Goal: Information Seeking & Learning: Learn about a topic

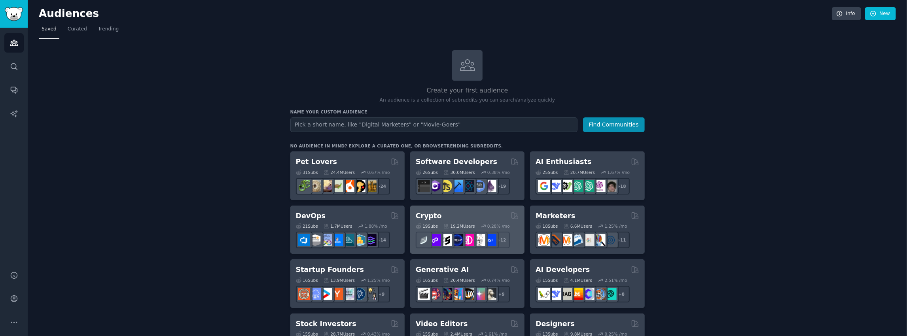
scroll to position [63, 0]
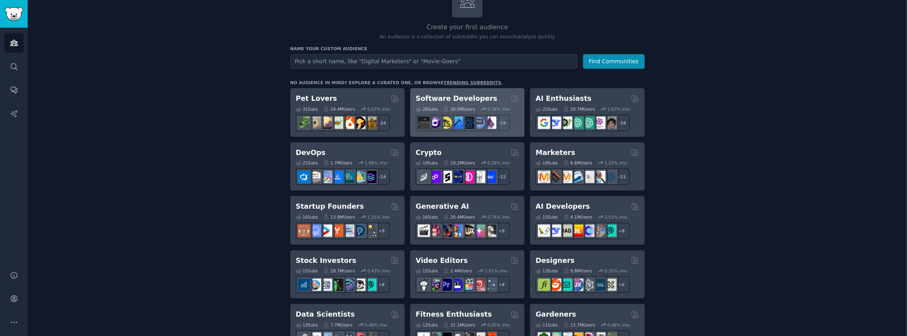
click at [447, 97] on h2 "Software Developers" at bounding box center [457, 99] width 82 height 10
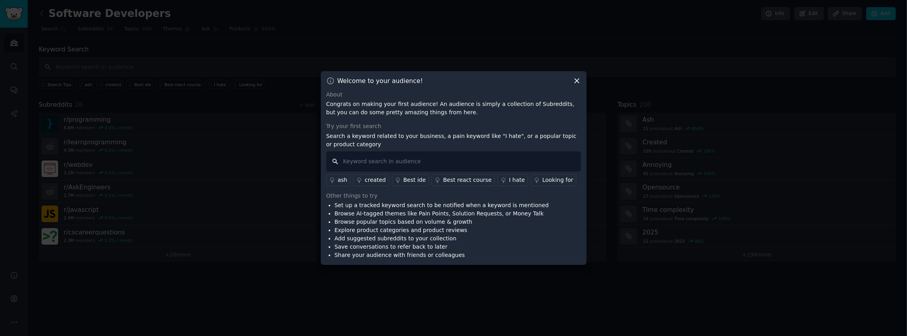
click at [414, 158] on input "text" at bounding box center [454, 162] width 255 height 20
drag, startPoint x: 493, startPoint y: 136, endPoint x: 508, endPoint y: 136, distance: 14.6
click at [508, 136] on p "Search a keyword related to your business, a pain keyword like "I hate", or a p…" at bounding box center [454, 140] width 255 height 17
copy p "I hate"
click at [464, 161] on input "text" at bounding box center [454, 162] width 255 height 20
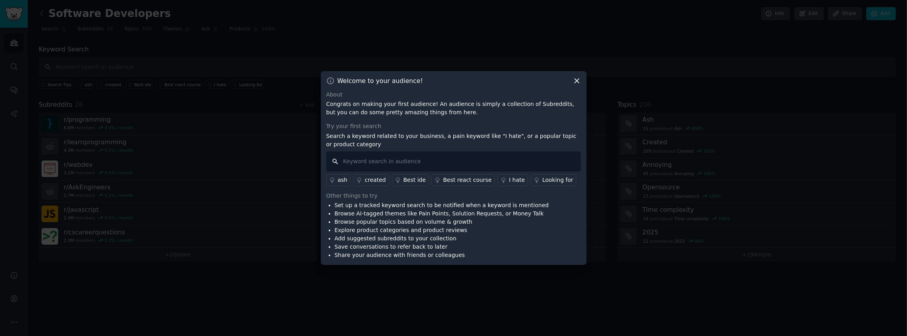
paste input "I hate"
type input "I hate"
click at [408, 135] on p "Search a keyword related to your business, a pain keyword like "I hate", or a p…" at bounding box center [454, 140] width 255 height 17
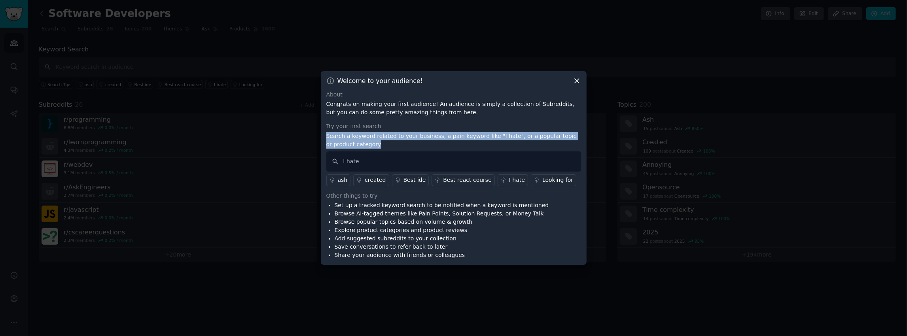
click at [408, 135] on p "Search a keyword related to your business, a pain keyword like "I hate", or a p…" at bounding box center [454, 140] width 255 height 17
click at [402, 121] on div at bounding box center [402, 121] width 0 height 0
click at [463, 138] on p "Search a keyword related to your business, a pain keyword like "I hate", or a p…" at bounding box center [454, 140] width 255 height 17
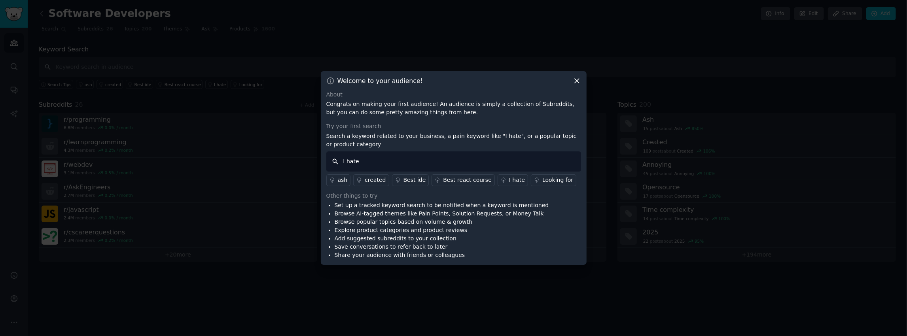
click at [405, 156] on input "I hate" at bounding box center [454, 162] width 255 height 20
click at [404, 158] on input "I hate" at bounding box center [454, 162] width 255 height 20
click at [406, 209] on li "Set up a tracked keyword search to be notified when a keyword is mentioned" at bounding box center [442, 205] width 215 height 8
click at [406, 208] on li "Set up a tracked keyword search to be notified when a keyword is mentioned" at bounding box center [442, 205] width 215 height 8
click at [406, 205] on li "Set up a tracked keyword search to be notified when a keyword is mentioned" at bounding box center [442, 205] width 215 height 8
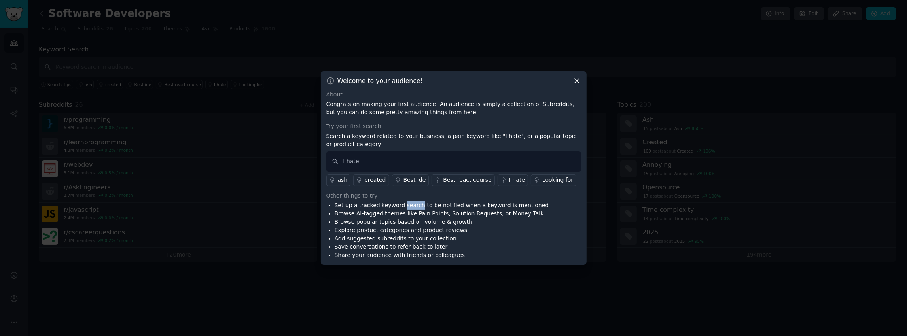
click at [406, 205] on li "Set up a tracked keyword search to be notified when a keyword is mentioned" at bounding box center [442, 205] width 215 height 8
click at [401, 209] on div at bounding box center [401, 209] width 0 height 0
click at [401, 215] on li "Browse AI-tagged themes like Pain Points, Solution Requests, or Money Talk" at bounding box center [442, 214] width 215 height 8
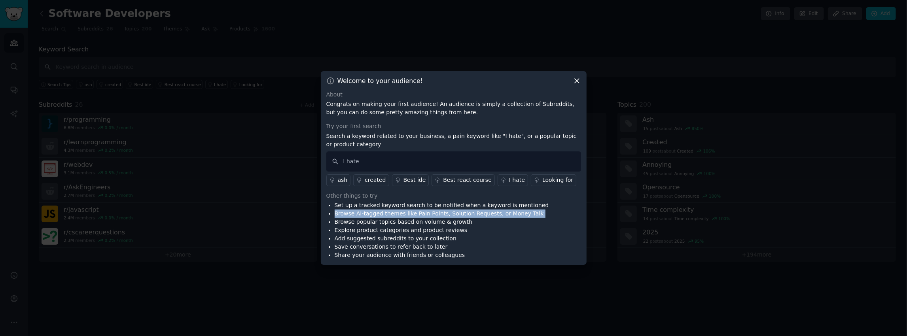
click at [401, 215] on li "Browse AI-tagged themes like Pain Points, Solution Requests, or Money Talk" at bounding box center [442, 214] width 215 height 8
click at [396, 218] on div at bounding box center [396, 218] width 0 height 0
click at [397, 224] on li "Browse popular topics based on volume & growth" at bounding box center [442, 222] width 215 height 8
click at [510, 180] on div "I hate" at bounding box center [517, 180] width 16 height 8
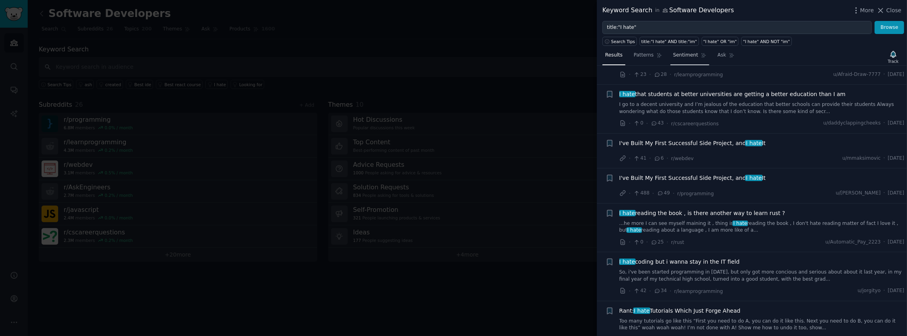
scroll to position [2786, 0]
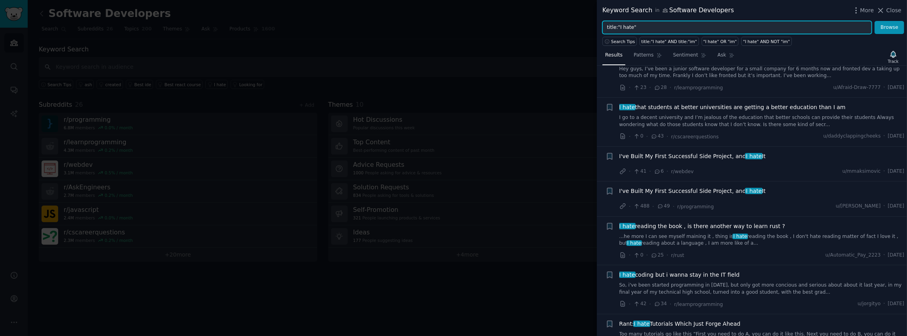
click at [633, 27] on input "title:"I hate"" at bounding box center [738, 27] width 270 height 13
type input "title:"I hate tinder""
click at [883, 30] on button "Browse" at bounding box center [890, 27] width 30 height 13
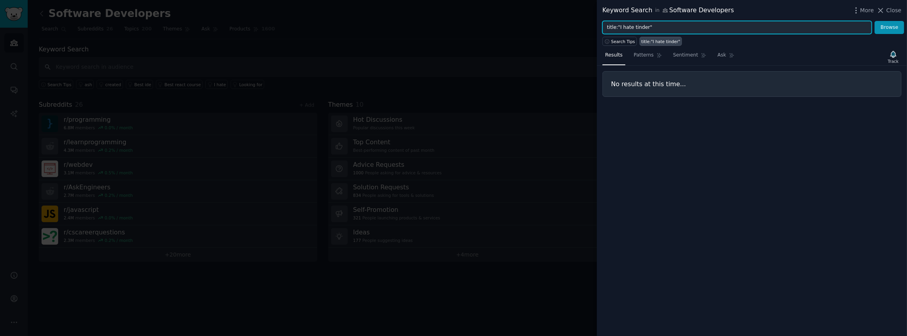
click at [640, 26] on input "title:"I hate tinder"" at bounding box center [738, 27] width 270 height 13
click at [885, 9] on icon at bounding box center [881, 10] width 8 height 8
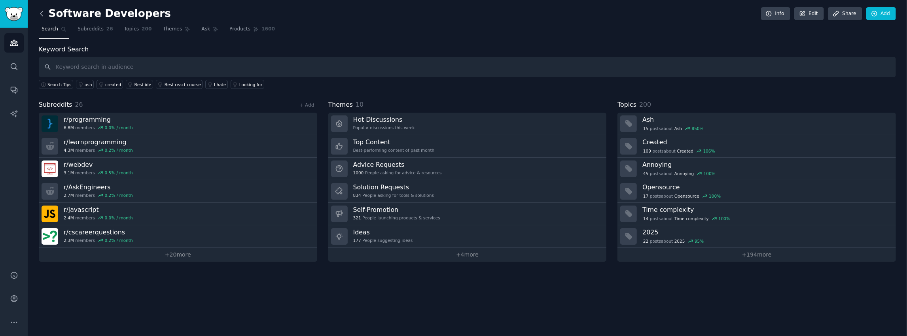
click at [46, 13] on icon at bounding box center [42, 13] width 8 height 8
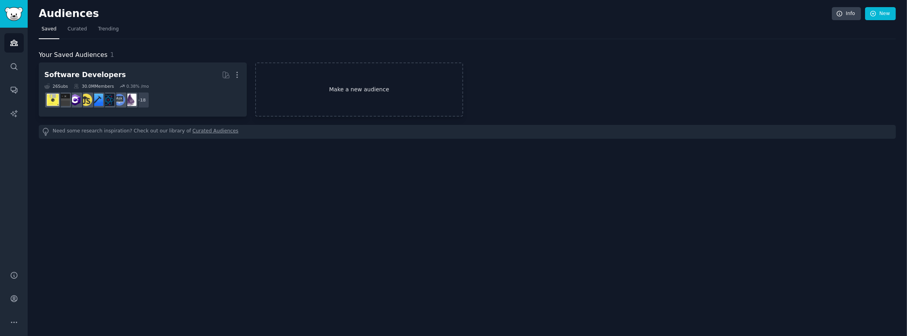
click at [363, 87] on link "Make a new audience" at bounding box center [359, 90] width 208 height 54
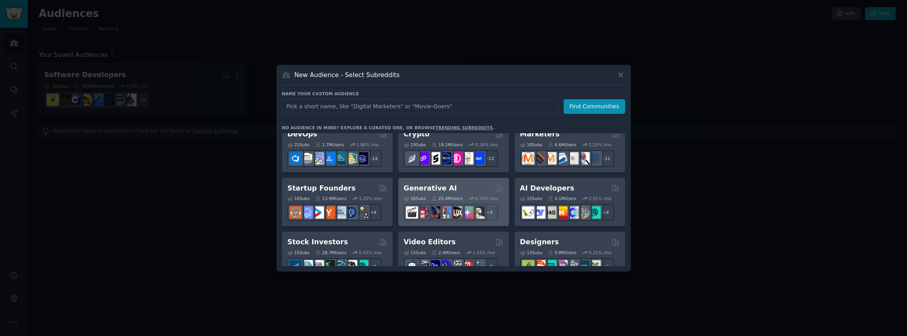
scroll to position [32, 0]
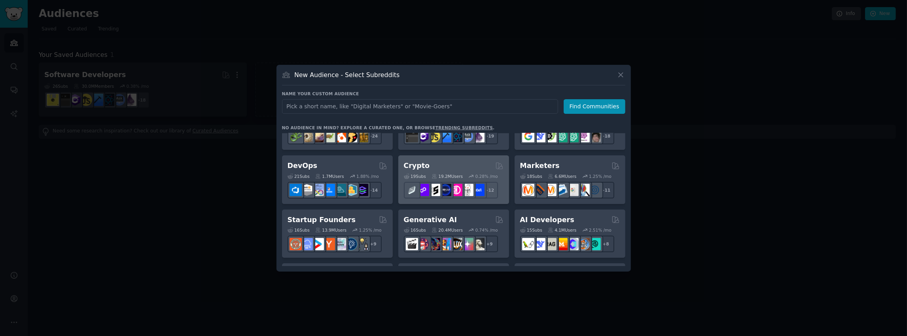
click at [422, 168] on h2 "Crypto" at bounding box center [417, 166] width 26 height 10
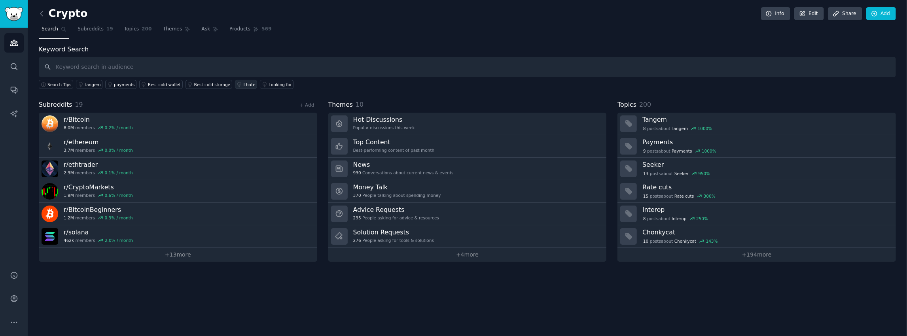
click at [244, 85] on div "I hate" at bounding box center [250, 85] width 12 height 6
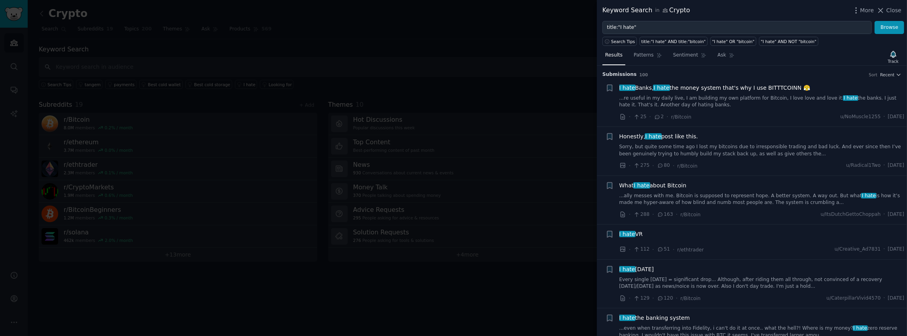
drag, startPoint x: 704, startPoint y: 224, endPoint x: 562, endPoint y: 48, distance: 225.4
click at [562, 48] on div "Keyword Search in Crypto More Close title:"I hate" Browse Search Tips title:"I …" at bounding box center [453, 168] width 907 height 336
click at [562, 48] on div at bounding box center [453, 168] width 907 height 336
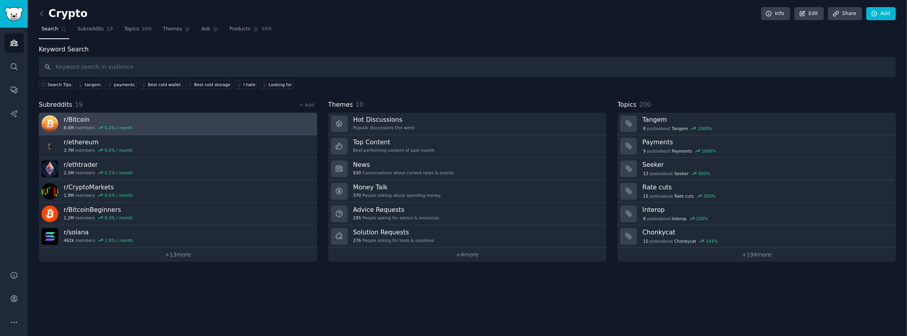
click at [86, 119] on h3 "r/ Bitcoin" at bounding box center [98, 120] width 69 height 8
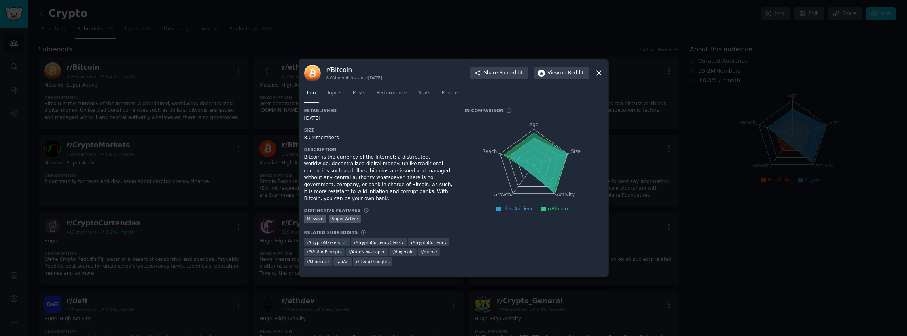
click at [601, 76] on icon at bounding box center [599, 73] width 8 height 8
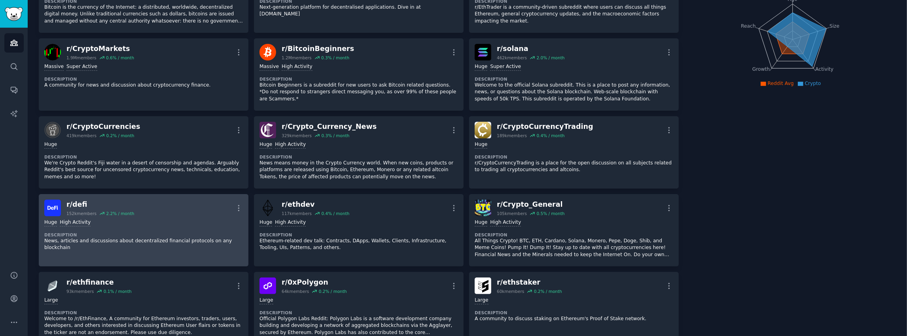
scroll to position [158, 0]
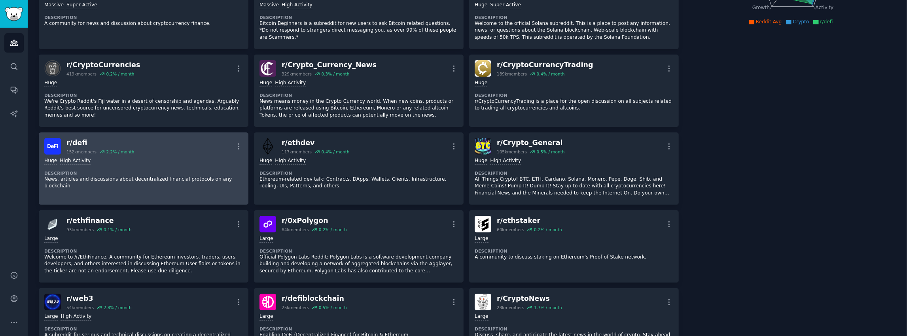
click at [101, 139] on div "r/ defi" at bounding box center [100, 143] width 68 height 10
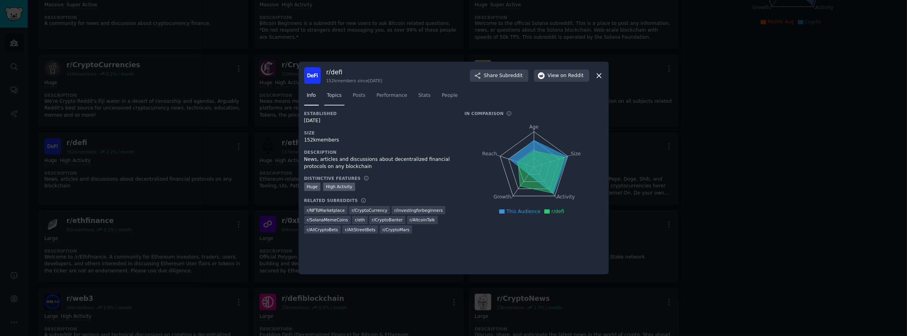
click at [338, 95] on span "Topics" at bounding box center [334, 95] width 15 height 7
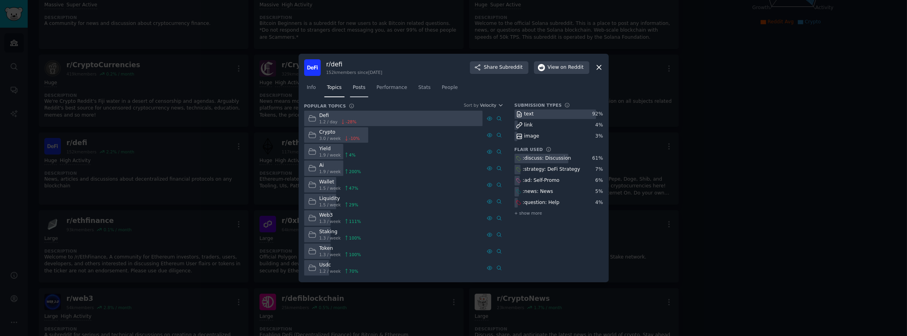
click at [360, 89] on span "Posts" at bounding box center [359, 87] width 13 height 7
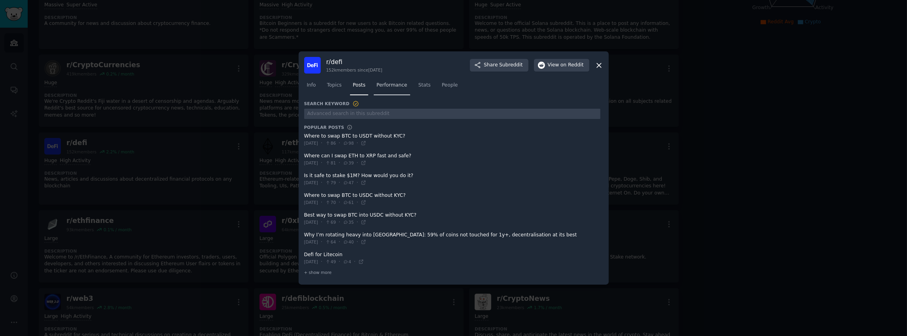
click at [397, 89] on span "Performance" at bounding box center [392, 85] width 31 height 7
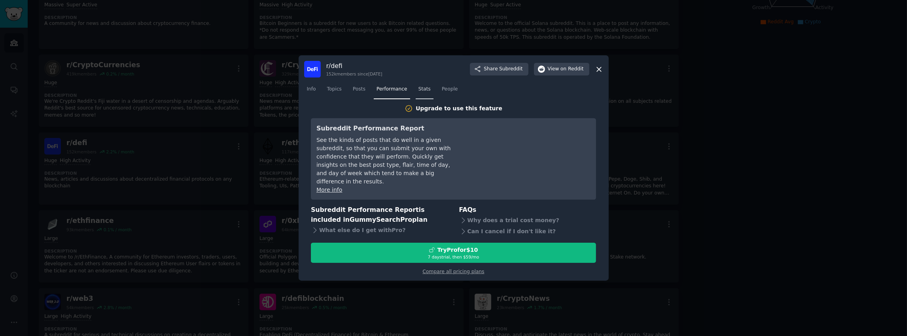
click at [421, 93] on span "Stats" at bounding box center [425, 89] width 12 height 7
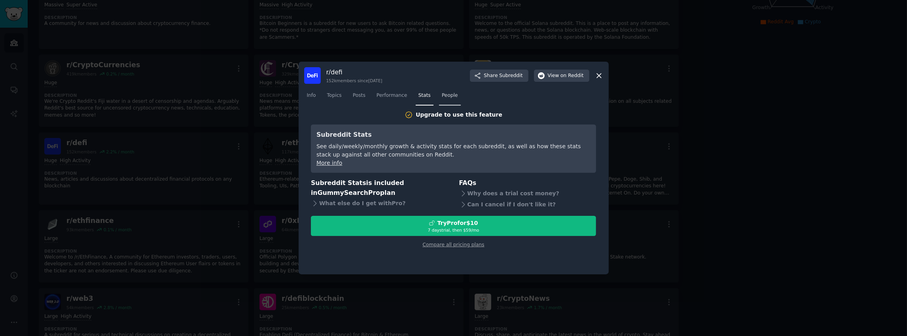
click at [451, 96] on span "People" at bounding box center [450, 95] width 16 height 7
click at [308, 95] on span "Info" at bounding box center [311, 95] width 9 height 7
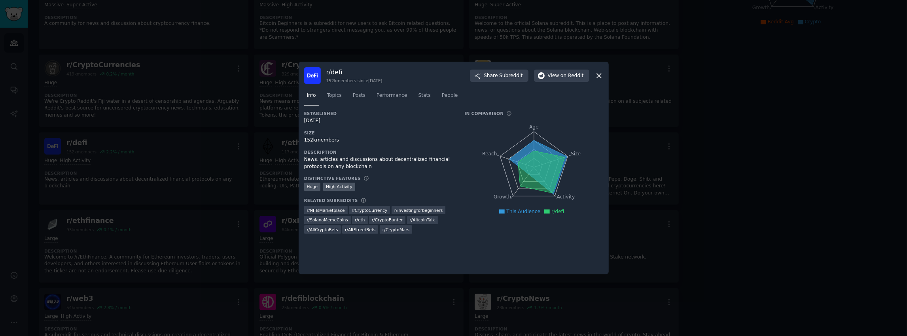
click at [602, 75] on icon at bounding box center [599, 76] width 8 height 8
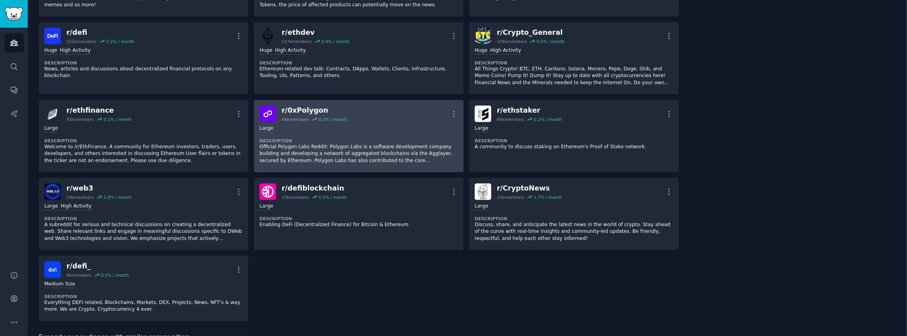
scroll to position [285, 0]
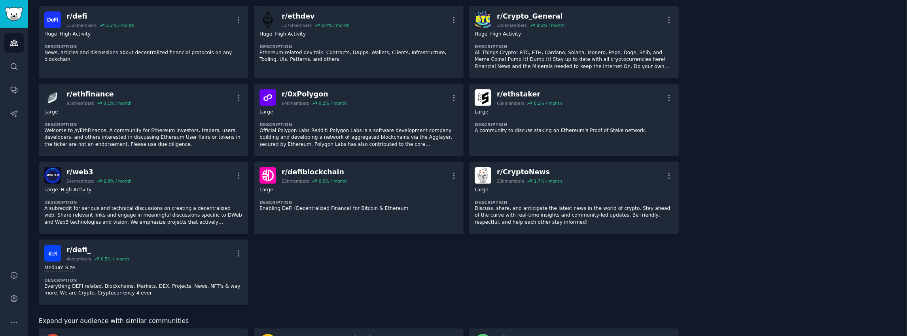
drag, startPoint x: 350, startPoint y: 127, endPoint x: 338, endPoint y: 248, distance: 122.1
click at [338, 248] on div "r/ Bitcoin 8.0M members 0.2 % / month More Massive Super Active Description Bit…" at bounding box center [359, 38] width 640 height 533
drag, startPoint x: 338, startPoint y: 248, endPoint x: 294, endPoint y: 251, distance: 44.1
click at [294, 251] on div "r/ Bitcoin 8.0M members 0.2 % / month More Massive Super Active Description Bit…" at bounding box center [359, 38] width 640 height 533
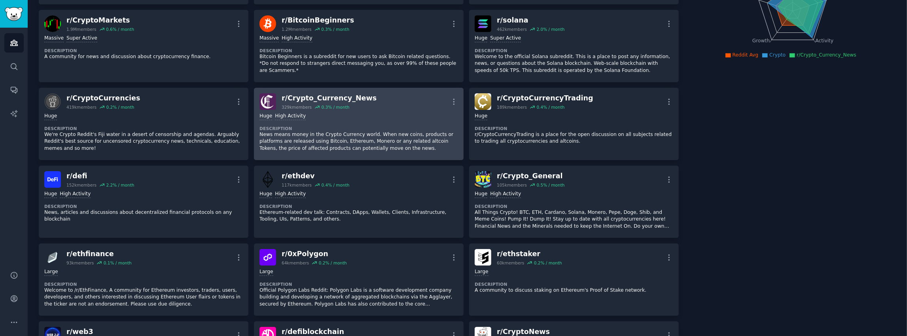
scroll to position [0, 0]
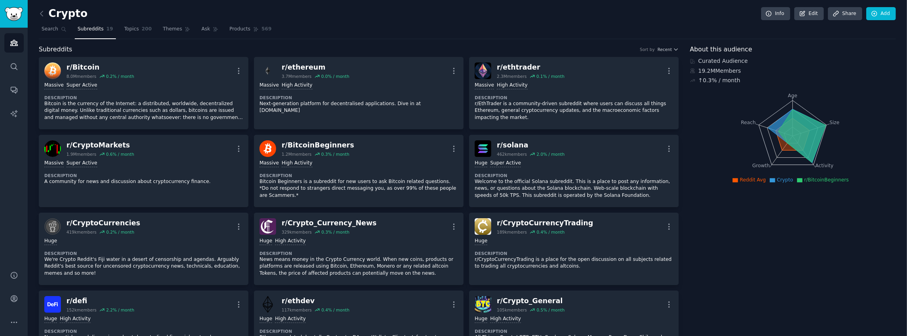
drag, startPoint x: 328, startPoint y: 188, endPoint x: 429, endPoint y: 21, distance: 195.0
click at [51, 30] on span "Search" at bounding box center [50, 29] width 17 height 7
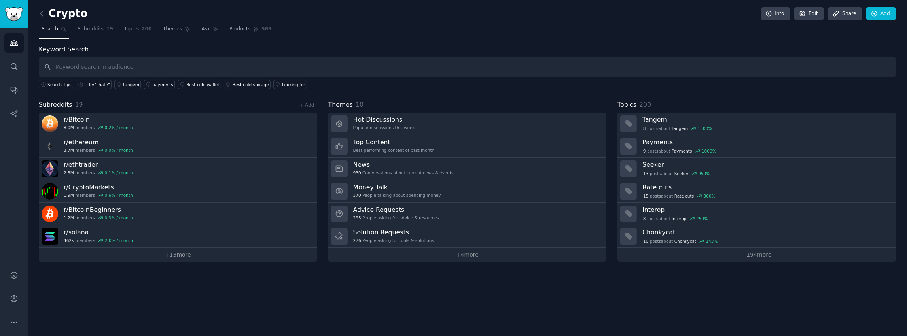
click at [36, 10] on div "Crypto Info Edit Share Add Search Subreddits 19 Topics 200 Themes Ask Products …" at bounding box center [468, 168] width 880 height 336
click at [42, 15] on icon at bounding box center [41, 13] width 2 height 5
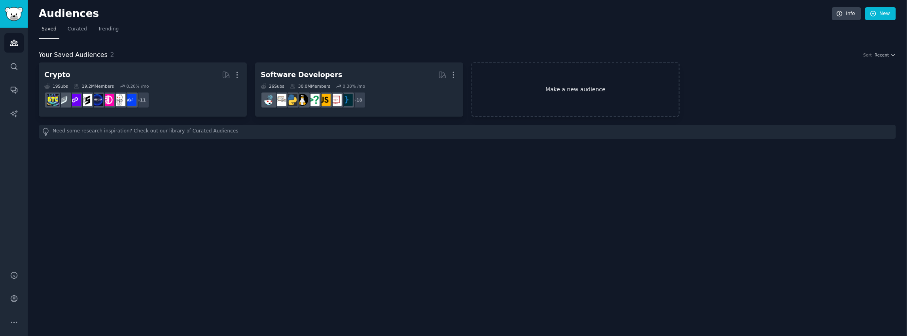
click at [547, 95] on link "Make a new audience" at bounding box center [576, 90] width 208 height 54
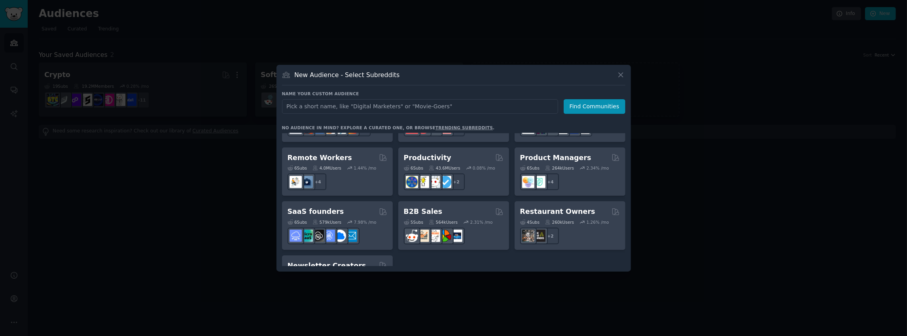
scroll to position [617, 0]
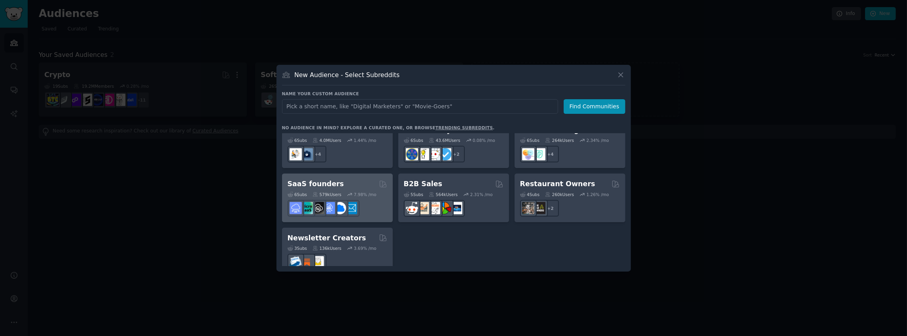
click at [332, 179] on h2 "SaaS founders" at bounding box center [316, 184] width 57 height 10
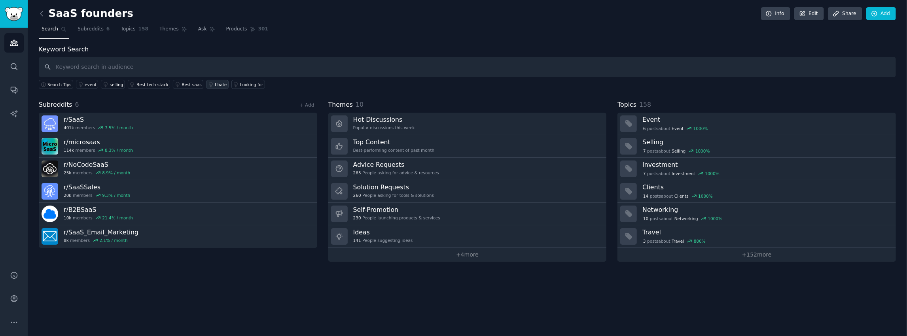
click at [215, 83] on div "I hate" at bounding box center [221, 85] width 12 height 6
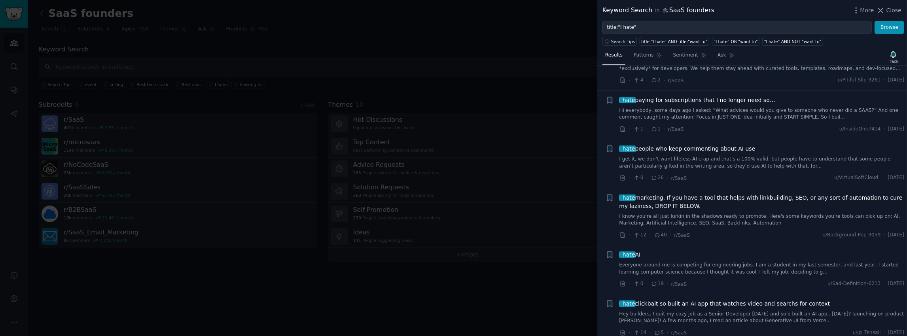
scroll to position [728, 0]
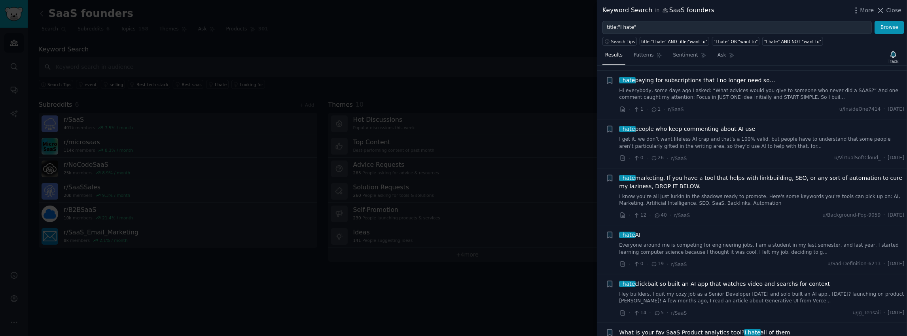
click at [690, 174] on span "I hate marketing. If you have a tool that helps with linkbuilding, SEO, or any …" at bounding box center [762, 182] width 285 height 17
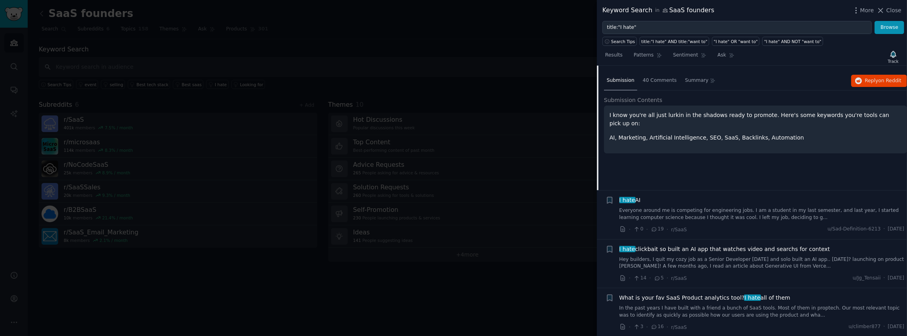
scroll to position [883, 0]
click at [644, 110] on p "I know you're all just lurkin in the shadows ready to promote. Here's some keyw…" at bounding box center [756, 118] width 292 height 17
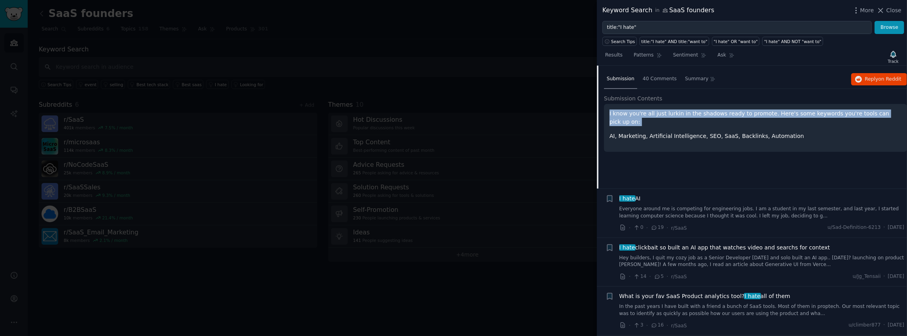
click at [644, 110] on p "I know you're all just lurkin in the shadows ready to promote. Here's some keyw…" at bounding box center [756, 118] width 292 height 17
click at [639, 87] on div at bounding box center [639, 87] width 0 height 0
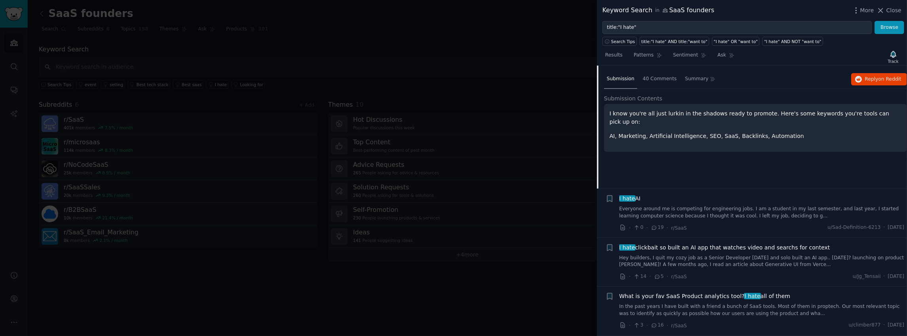
click at [638, 132] on p "AI, Marketing, Artificial Intelligence, SEO, SaaS, Backlinks, Automation" at bounding box center [756, 136] width 292 height 8
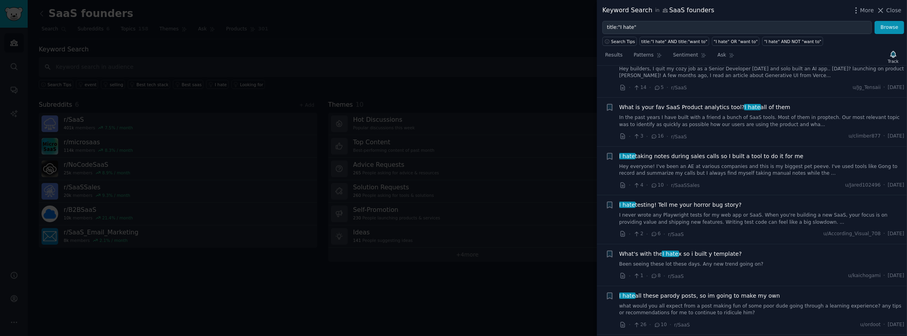
scroll to position [1073, 0]
click at [689, 152] on span "I hate taking notes during sales calls so I built a tool to do it for me" at bounding box center [712, 156] width 184 height 8
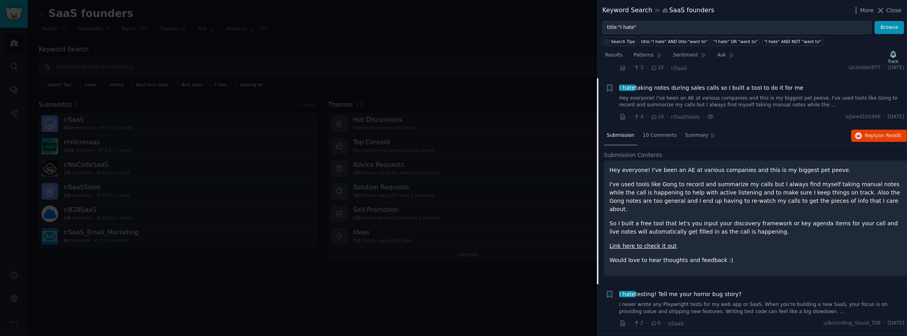
scroll to position [1023, 0]
drag, startPoint x: 797, startPoint y: 74, endPoint x: 619, endPoint y: 76, distance: 178.1
click at [619, 83] on div "+ I hate taking notes during sales calls so I built a tool to do it for me Hey …" at bounding box center [755, 102] width 299 height 38
click at [614, 79] on div at bounding box center [614, 79] width 0 height 0
click at [710, 218] on p "So I built a free tool that let's you input your discovery framework or key age…" at bounding box center [756, 226] width 292 height 17
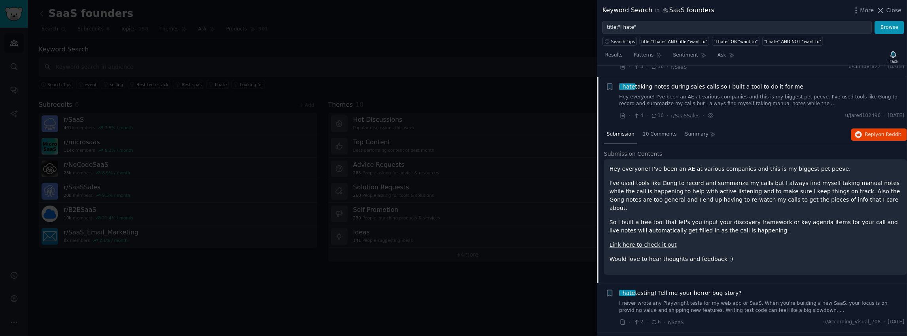
click at [709, 179] on p "I've used tools like Gong to record and summarize my calls but I always find my…" at bounding box center [756, 195] width 292 height 33
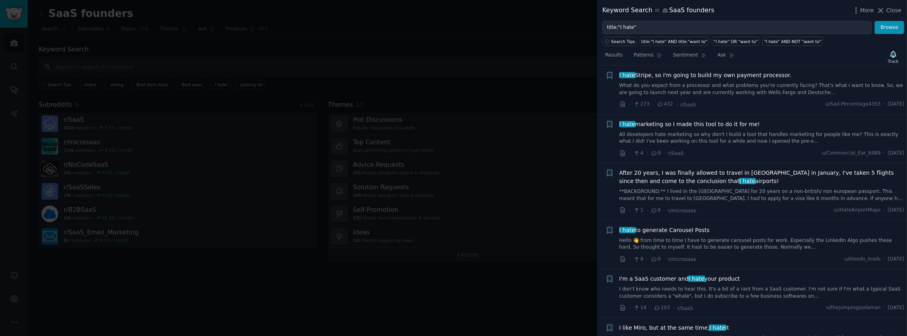
scroll to position [1564, 0]
drag, startPoint x: 743, startPoint y: 249, endPoint x: 620, endPoint y: 251, distance: 123.1
click at [620, 273] on div "I'm a SaaS customer and I hate your product" at bounding box center [762, 277] width 285 height 8
click at [615, 253] on div at bounding box center [615, 253] width 0 height 0
click at [748, 273] on div "I'm a SaaS customer and I hate your product" at bounding box center [762, 277] width 285 height 8
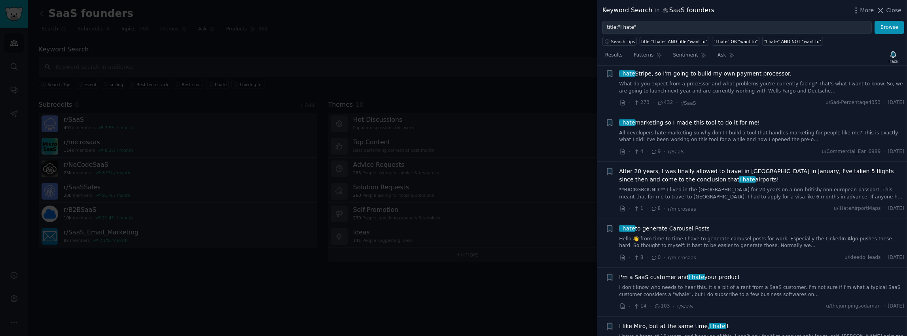
click at [713, 273] on div "I'm a SaaS customer and I hate your product I don't know who needs to hear this…" at bounding box center [762, 285] width 285 height 25
click at [712, 273] on span "I'm a SaaS customer and I hate your product" at bounding box center [680, 277] width 121 height 8
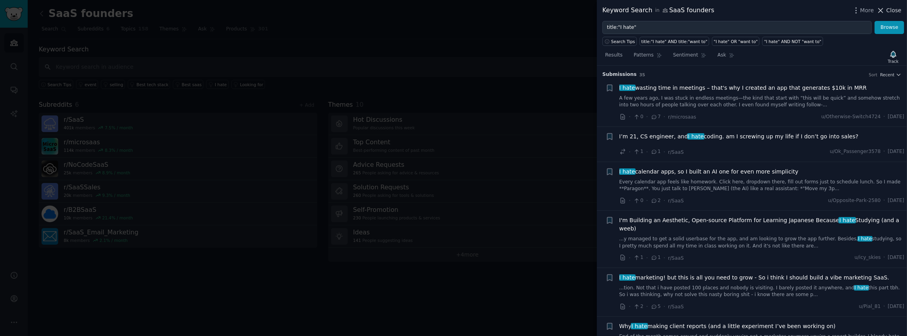
click at [887, 7] on button "Close" at bounding box center [889, 10] width 25 height 8
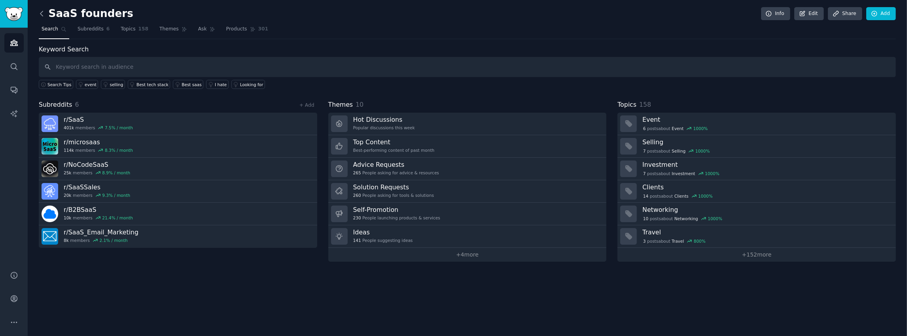
click at [45, 14] on icon at bounding box center [42, 13] width 8 height 8
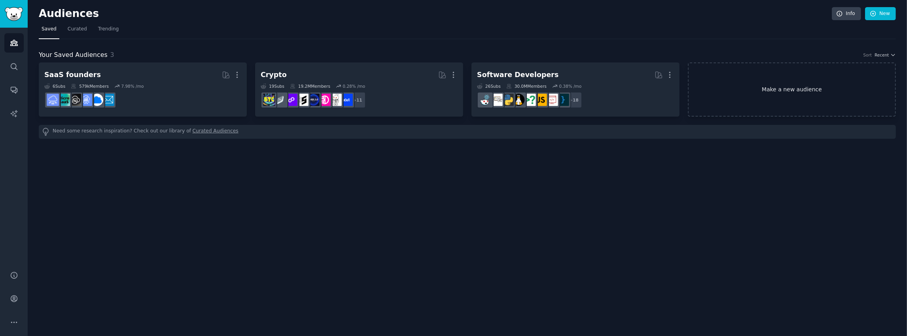
click at [757, 85] on link "Make a new audience" at bounding box center [792, 90] width 208 height 54
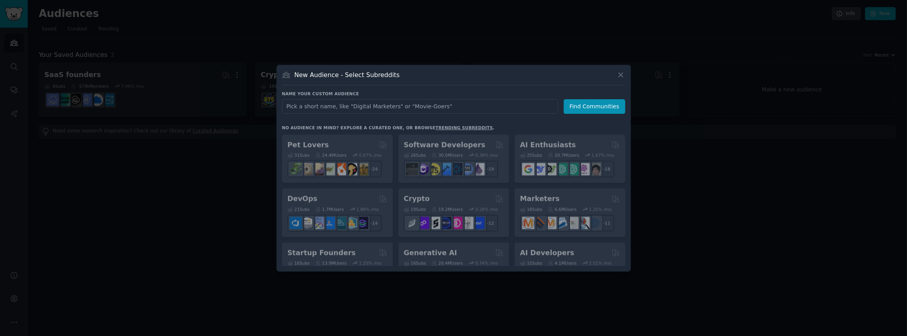
click at [402, 106] on input "text" at bounding box center [420, 106] width 276 height 15
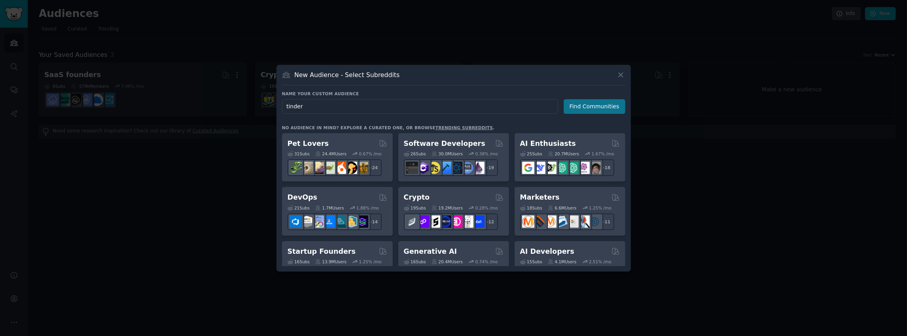
type input "tinder"
click at [595, 108] on button "Find Communities" at bounding box center [595, 106] width 62 height 15
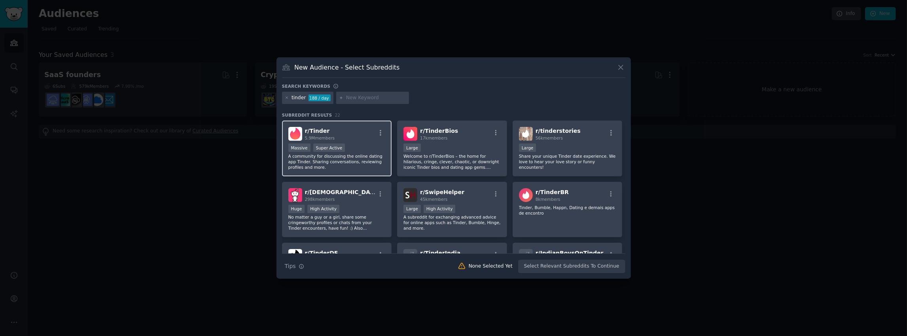
click at [350, 151] on div "Massive Super Active" at bounding box center [337, 149] width 97 height 10
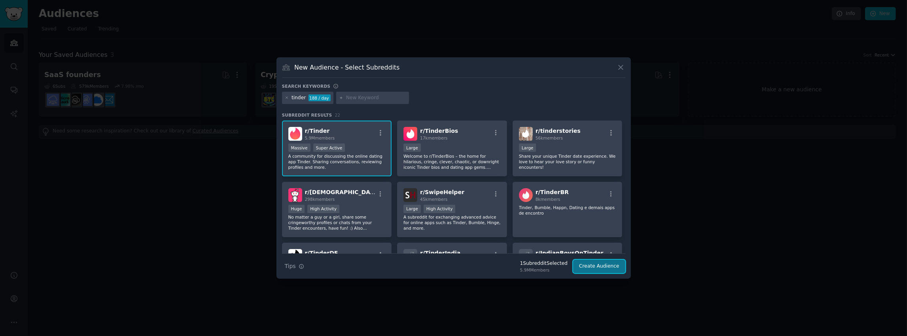
click at [606, 268] on button "Create Audience" at bounding box center [599, 266] width 52 height 13
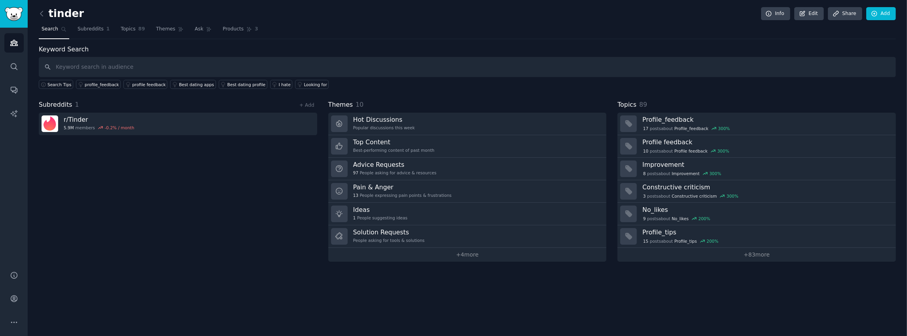
click at [625, 35] on nav "Search Subreddits 1 Topics 89 Themes Ask Products 3" at bounding box center [468, 31] width 858 height 16
click at [279, 85] on div "I hate" at bounding box center [285, 85] width 12 height 6
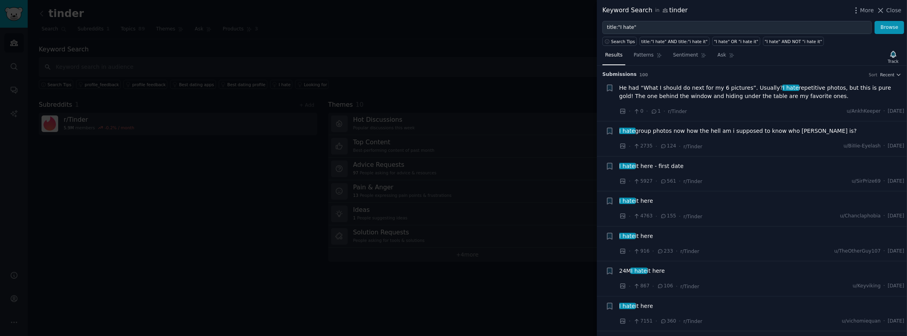
drag, startPoint x: 692, startPoint y: 167, endPoint x: 619, endPoint y: 167, distance: 72.4
click at [620, 167] on div "I hate it here - first date" at bounding box center [762, 166] width 285 height 8
click at [614, 169] on div at bounding box center [614, 169] width 0 height 0
click at [701, 163] on div "I hate it here - first date" at bounding box center [762, 166] width 285 height 8
drag, startPoint x: 618, startPoint y: 87, endPoint x: 812, endPoint y: 97, distance: 193.8
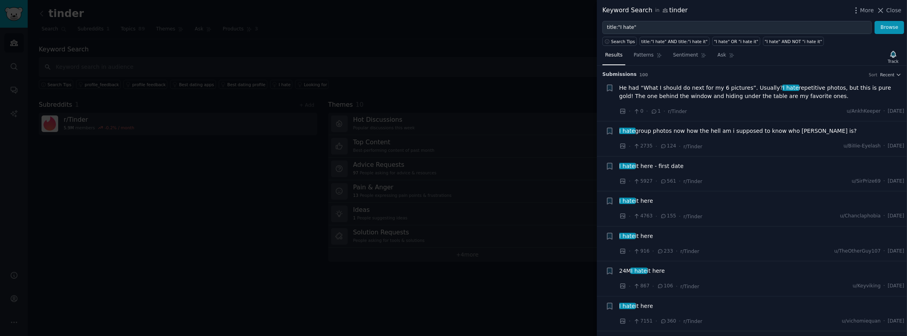
click at [812, 97] on div "+ He had “What I should do next for my 6 pictures”. Usually? I hate repetitive …" at bounding box center [755, 100] width 299 height 32
click at [807, 99] on div at bounding box center [807, 99] width 0 height 0
click at [779, 63] on div "Results Patterns Sentiment Ask Track" at bounding box center [752, 57] width 310 height 17
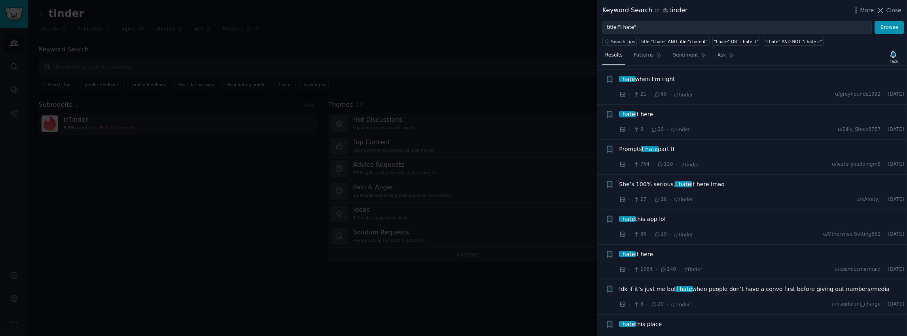
scroll to position [633, 0]
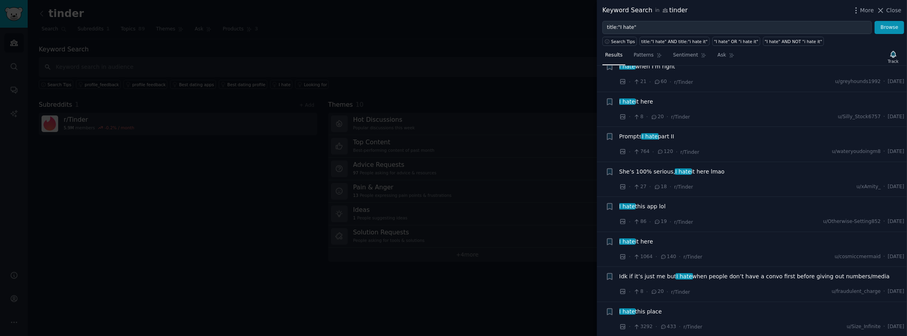
click at [648, 204] on span "I hate this app lol" at bounding box center [643, 207] width 46 height 8
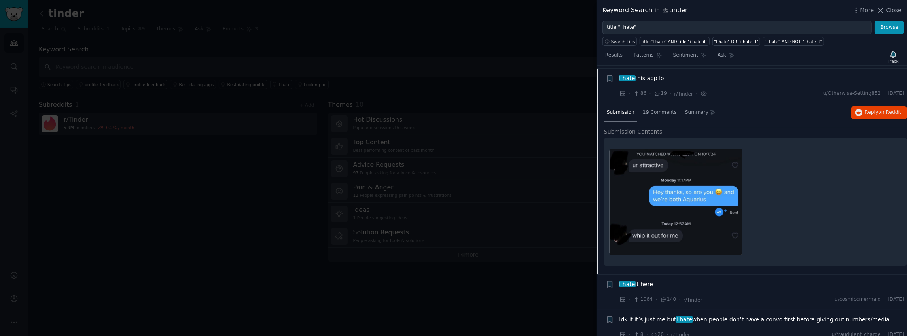
scroll to position [762, 0]
drag, startPoint x: 648, startPoint y: 204, endPoint x: 812, endPoint y: 167, distance: 167.8
click at [812, 167] on div at bounding box center [756, 202] width 292 height 118
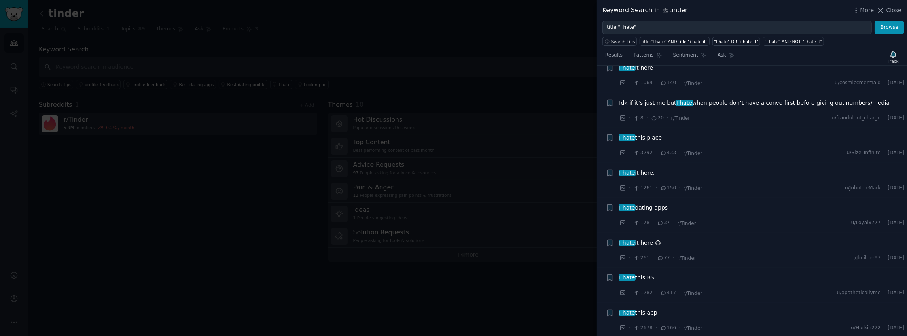
scroll to position [1015, 0]
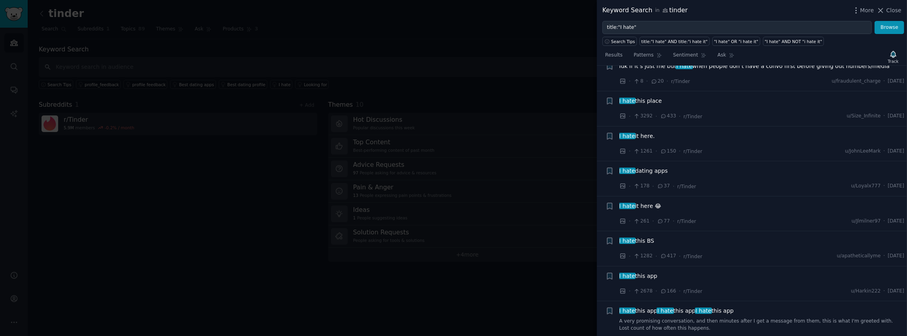
click at [659, 169] on span "I hate dating apps" at bounding box center [644, 171] width 49 height 8
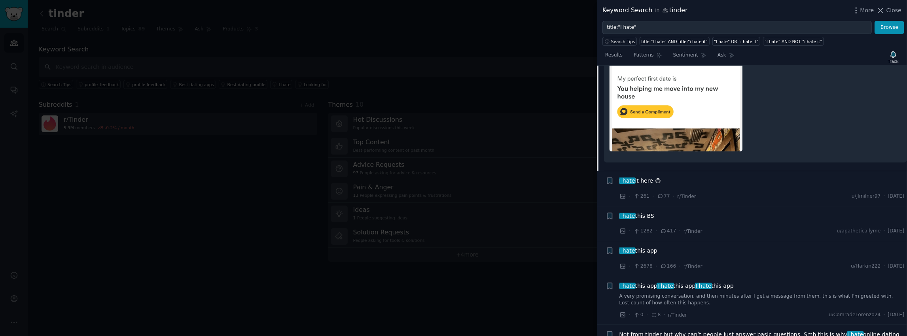
scroll to position [1126, 0]
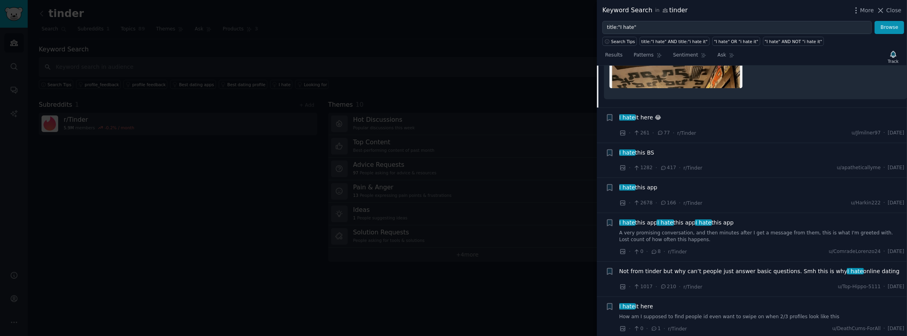
click at [666, 184] on div "I hate this app" at bounding box center [762, 188] width 285 height 8
click at [655, 184] on span "I hate this app" at bounding box center [639, 188] width 38 height 8
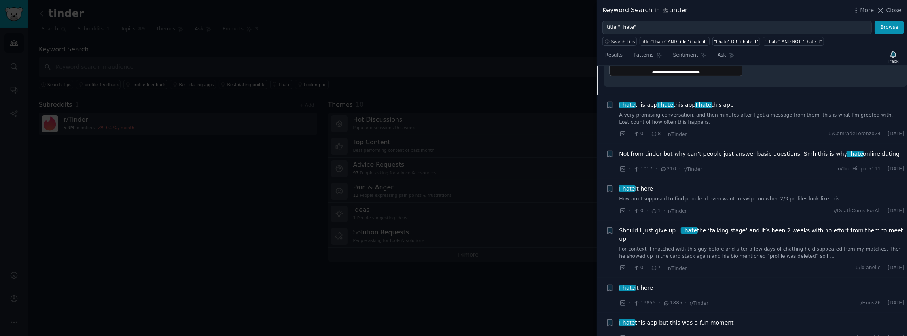
scroll to position [1262, 0]
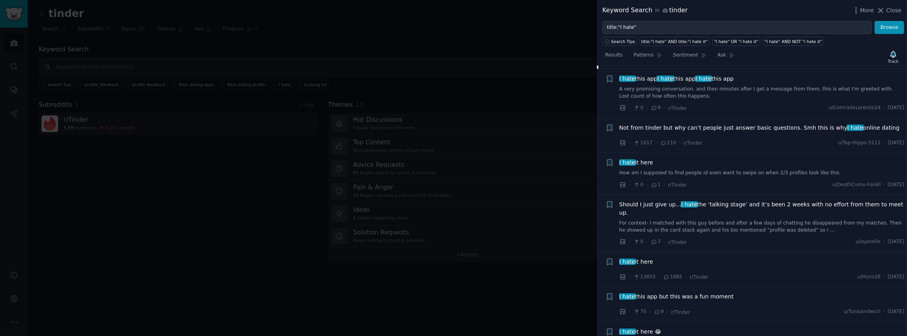
click at [653, 159] on div "I hate it here" at bounding box center [762, 163] width 285 height 8
click at [651, 159] on span "I hate it here" at bounding box center [637, 163] width 34 height 8
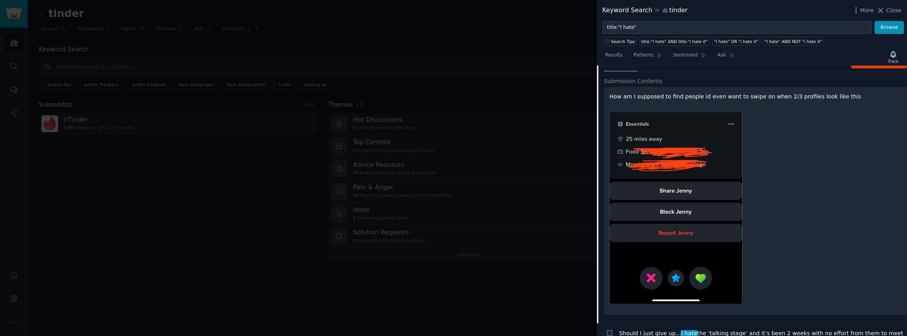
scroll to position [1223, 0]
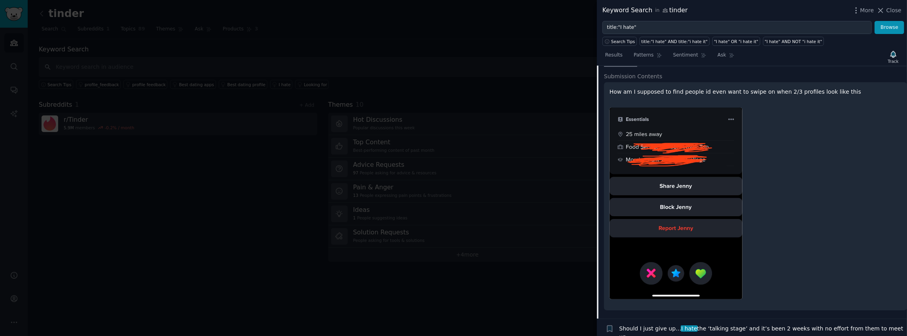
click at [658, 88] on p "How am I supposed to find people id even want to swipe on when 2/3 profiles loo…" at bounding box center [756, 92] width 292 height 8
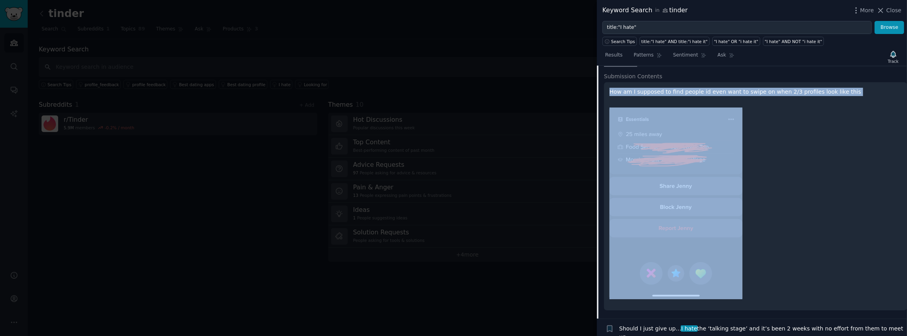
click at [658, 88] on p "How am I supposed to find people id even want to swipe on when 2/3 profiles loo…" at bounding box center [756, 92] width 292 height 8
click at [653, 91] on div at bounding box center [653, 91] width 0 height 0
click at [654, 89] on p "How am I supposed to find people id even want to swipe on when 2/3 profiles loo…" at bounding box center [756, 92] width 292 height 8
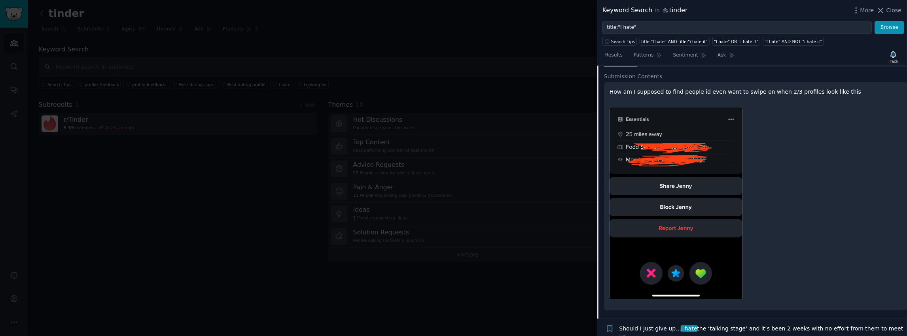
click at [657, 88] on p "How am I supposed to find people id even want to swipe on when 2/3 profiles loo…" at bounding box center [756, 92] width 292 height 8
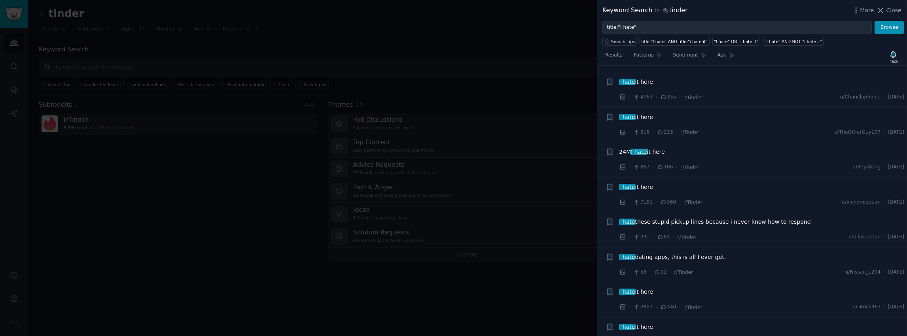
scroll to position [0, 0]
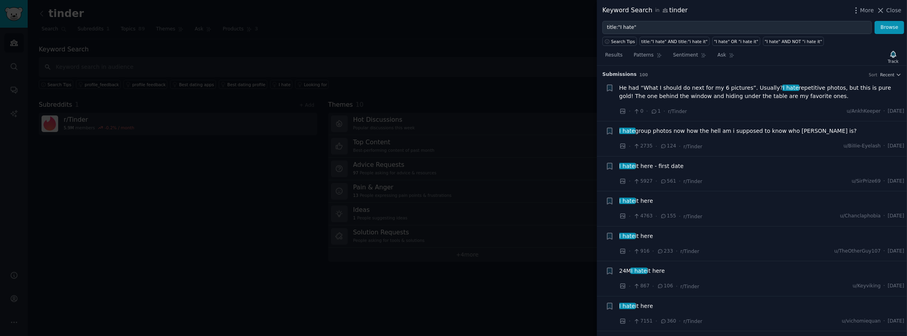
click at [445, 28] on div at bounding box center [453, 168] width 907 height 336
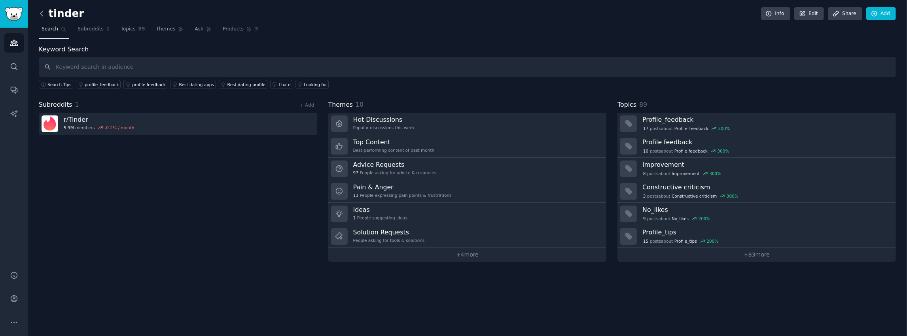
click at [42, 14] on icon at bounding box center [42, 13] width 8 height 8
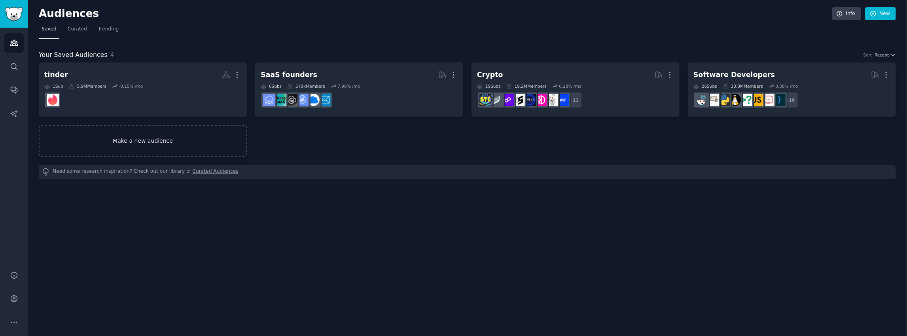
click at [164, 139] on link "Make a new audience" at bounding box center [143, 141] width 208 height 32
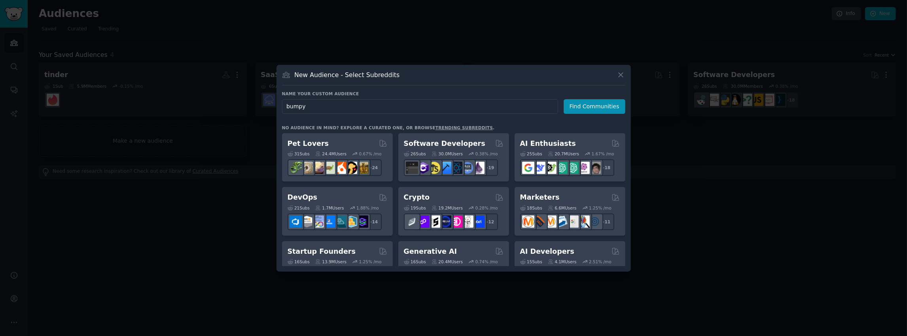
type input "bumpy"
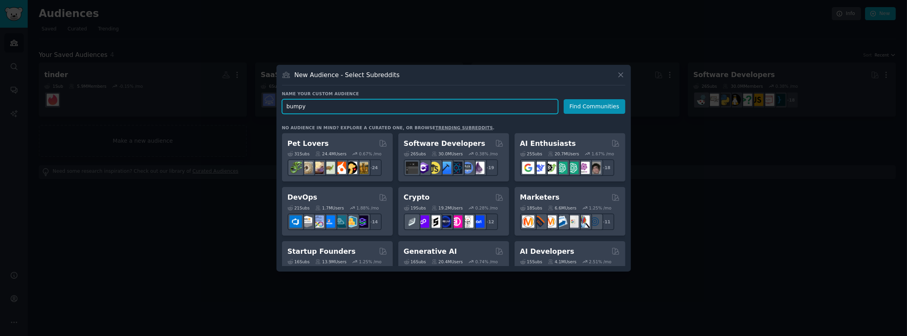
click at [298, 107] on input "bumpy" at bounding box center [420, 106] width 276 height 15
click at [297, 107] on input "bumpy" at bounding box center [420, 106] width 276 height 15
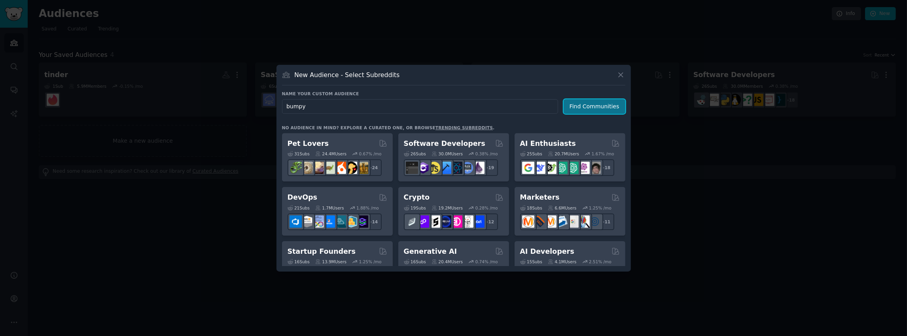
click at [582, 111] on button "Find Communities" at bounding box center [595, 106] width 62 height 15
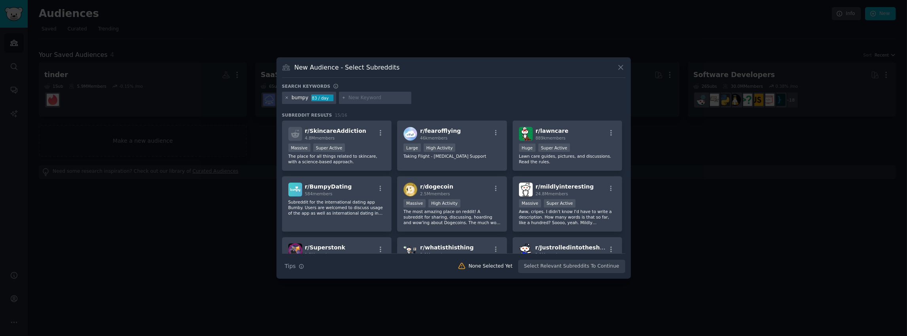
click at [287, 97] on icon at bounding box center [287, 98] width 4 height 4
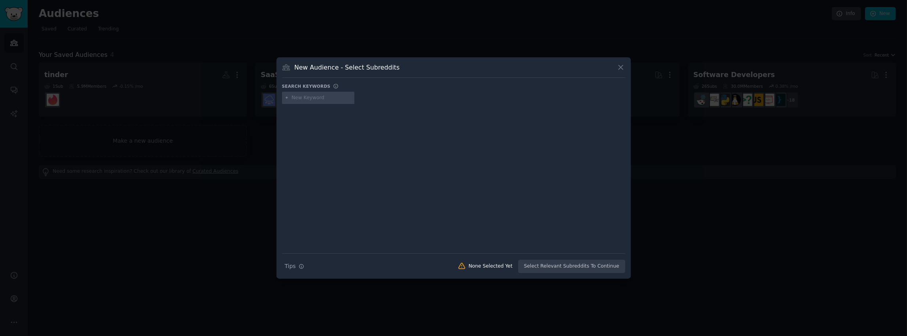
click at [310, 96] on input "text" at bounding box center [322, 98] width 60 height 7
type input "tandem"
click at [623, 66] on icon at bounding box center [621, 67] width 8 height 8
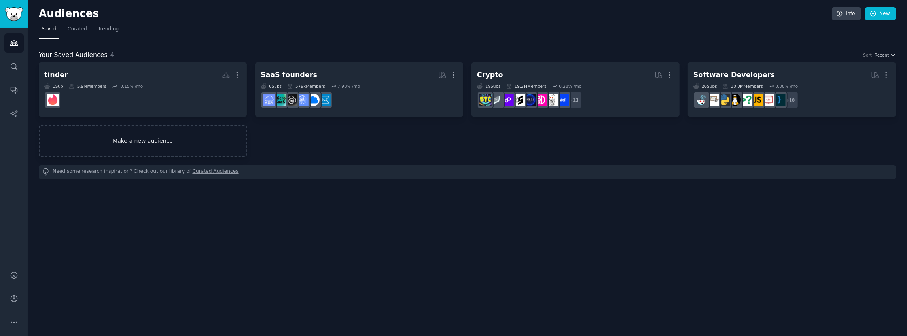
click at [189, 143] on link "Make a new audience" at bounding box center [143, 141] width 208 height 32
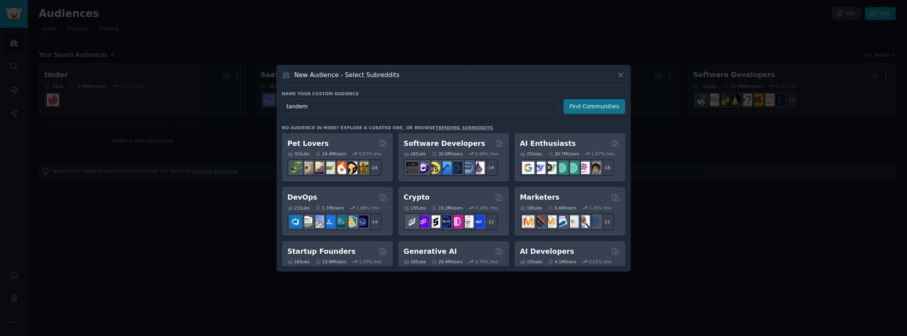
type input "tandem"
click at [592, 109] on button "Find Communities" at bounding box center [595, 106] width 62 height 15
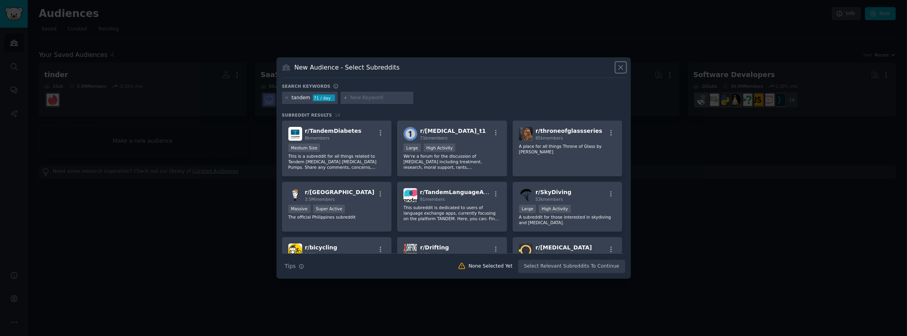
click at [623, 67] on icon at bounding box center [621, 67] width 8 height 8
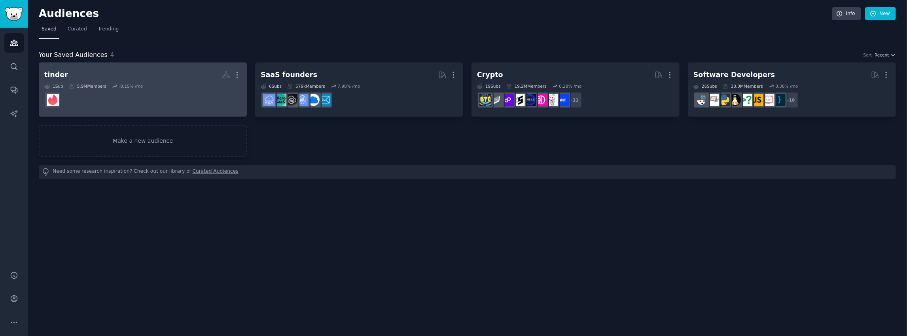
click at [91, 105] on dd "r/Tinder" at bounding box center [142, 100] width 197 height 22
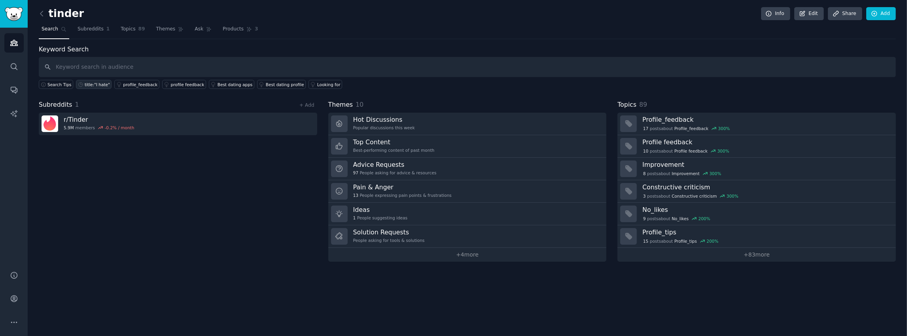
click at [99, 87] on link "title:"I hate"" at bounding box center [94, 84] width 36 height 9
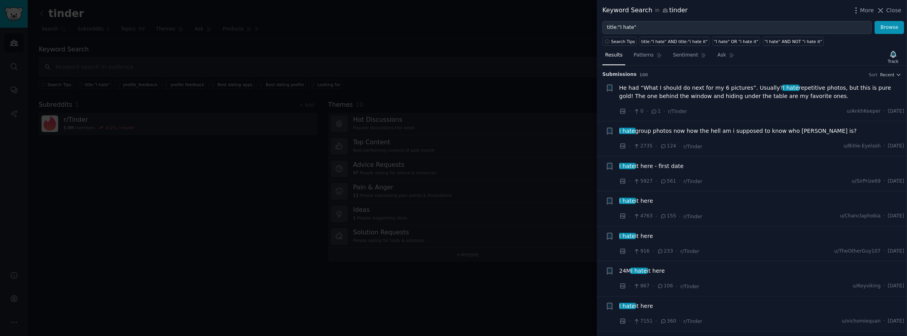
click at [659, 165] on span "I hate it here - first date" at bounding box center [652, 166] width 65 height 8
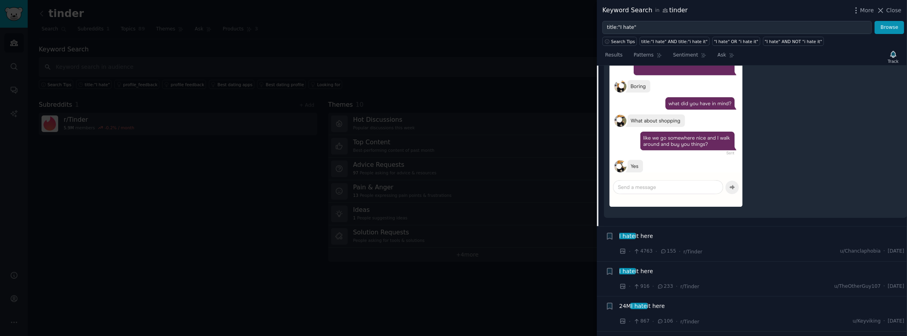
scroll to position [407, 0]
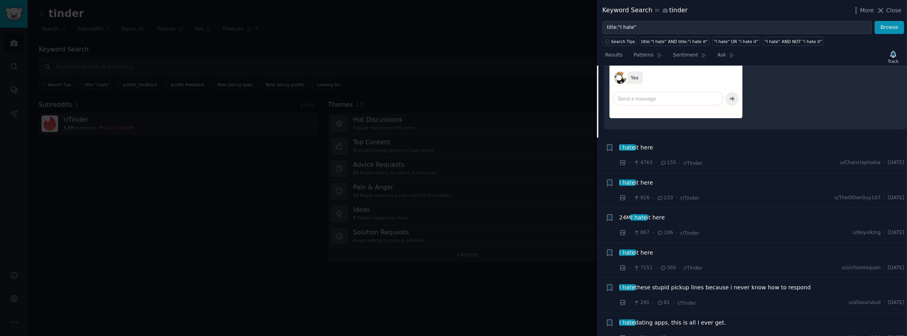
click at [644, 148] on span "I hate it here" at bounding box center [637, 148] width 34 height 8
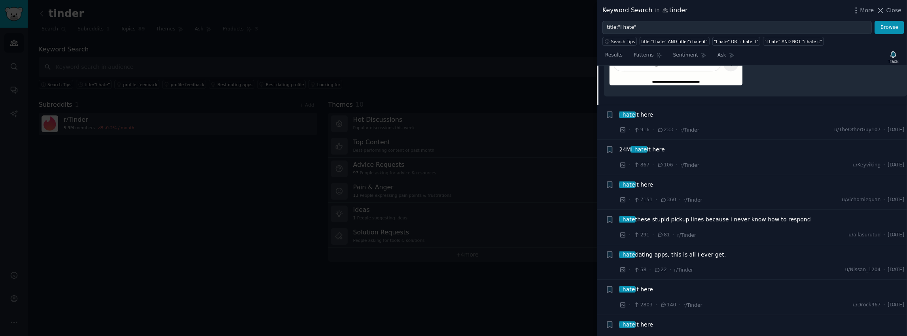
scroll to position [474, 0]
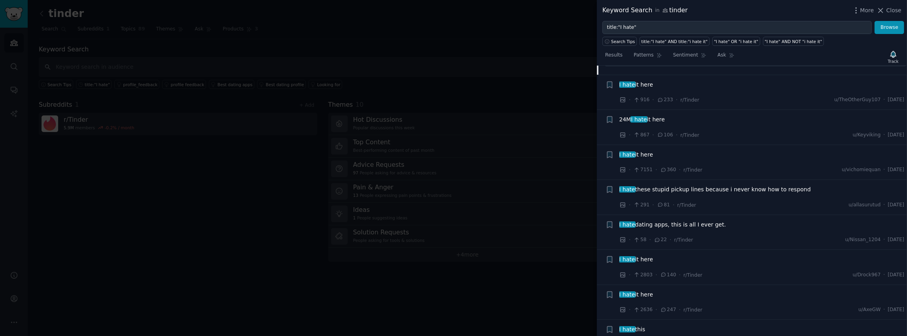
click at [639, 81] on span "I hate it here" at bounding box center [637, 85] width 34 height 8
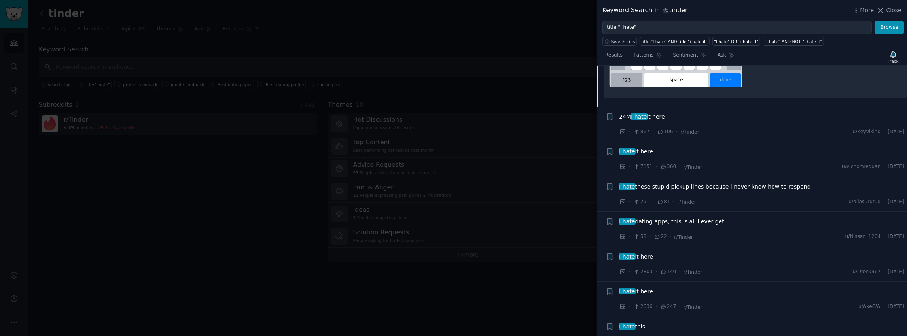
scroll to position [445, 0]
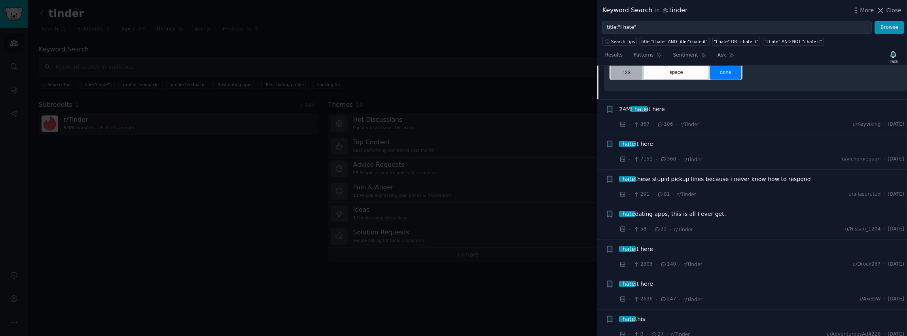
click at [648, 109] on span "24M I hate it here" at bounding box center [643, 109] width 46 height 8
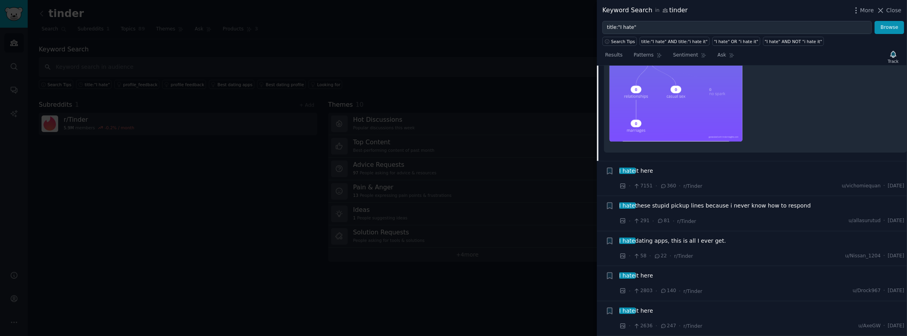
scroll to position [480, 0]
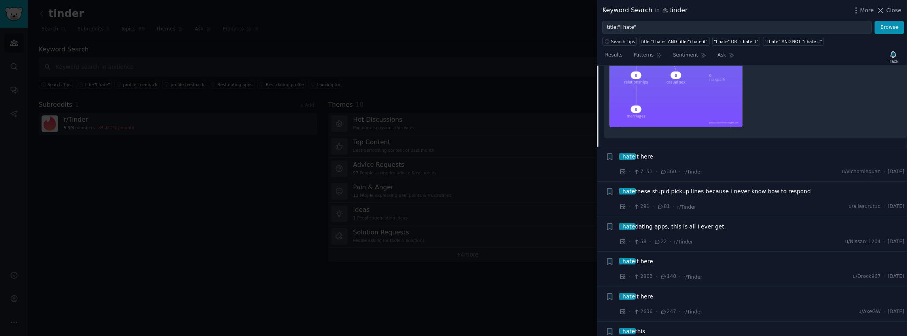
click at [683, 223] on span "I hate dating apps, this is all I ever get." at bounding box center [673, 227] width 107 height 8
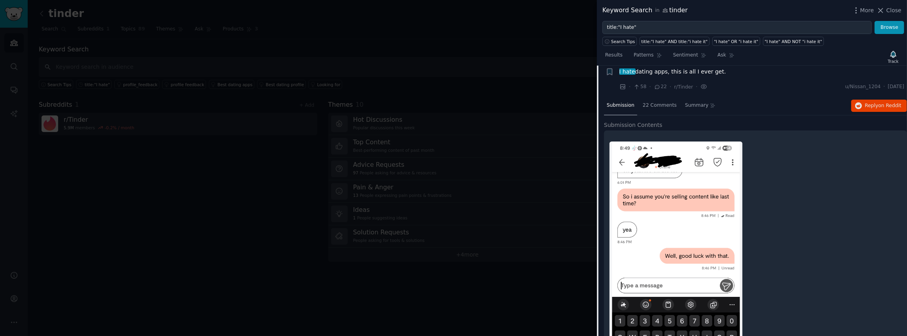
scroll to position [300, 0]
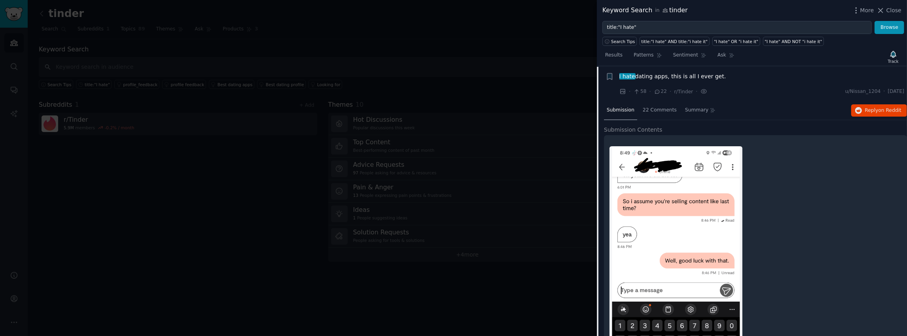
drag, startPoint x: 725, startPoint y: 76, endPoint x: 618, endPoint y: 74, distance: 107.3
click at [618, 74] on div "+ I hate dating apps, this is all I ever get. · 58 · 22 · r/Tinder · u/Nissan_1…" at bounding box center [755, 84] width 299 height 24
click at [613, 60] on div at bounding box center [613, 60] width 0 height 0
click at [731, 74] on div "I hate dating apps, this is all I ever get." at bounding box center [762, 76] width 285 height 8
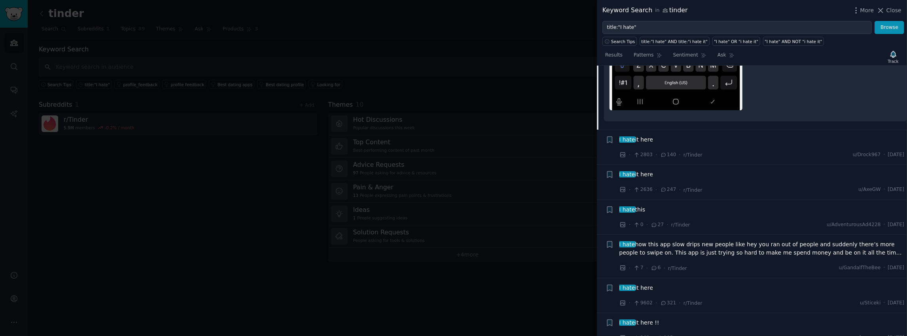
scroll to position [617, 0]
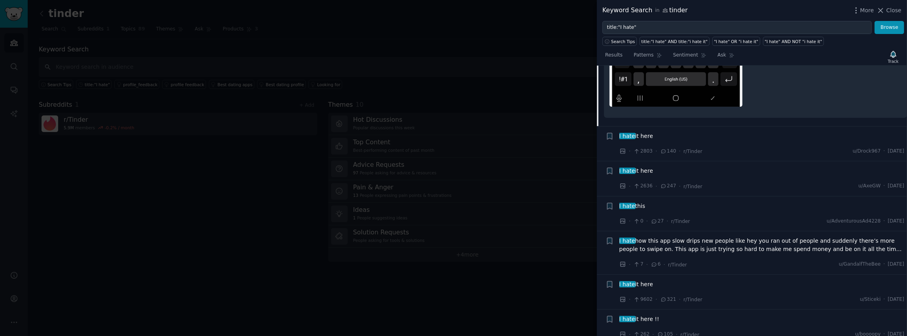
click at [645, 135] on span "I hate it here" at bounding box center [637, 136] width 34 height 8
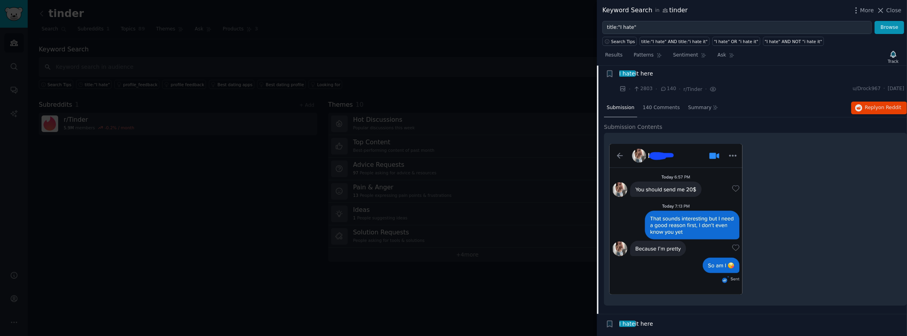
scroll to position [335, 0]
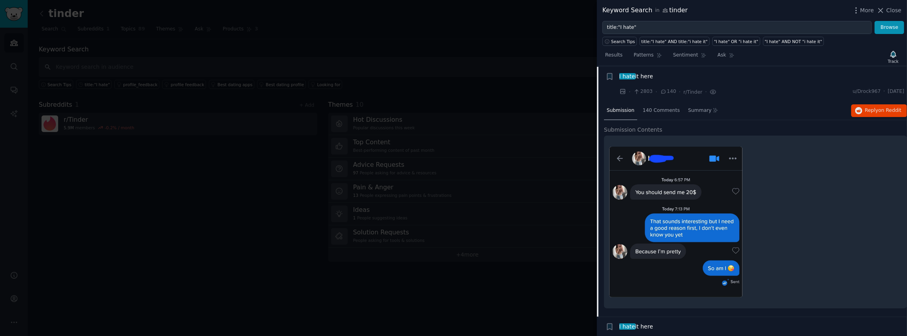
drag, startPoint x: 646, startPoint y: 133, endPoint x: 834, endPoint y: 167, distance: 191.0
click at [834, 167] on div at bounding box center [755, 222] width 303 height 173
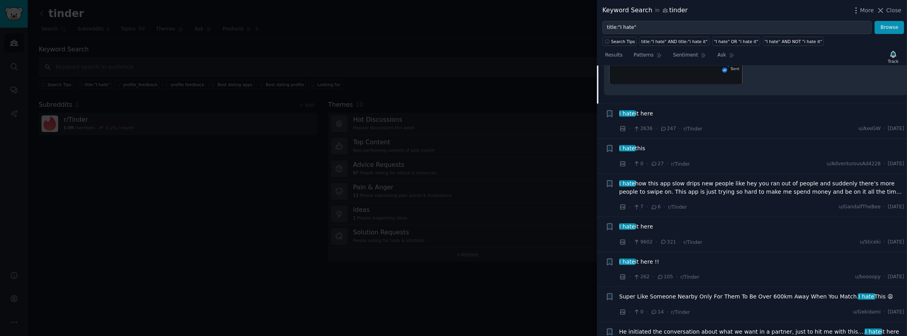
scroll to position [556, 0]
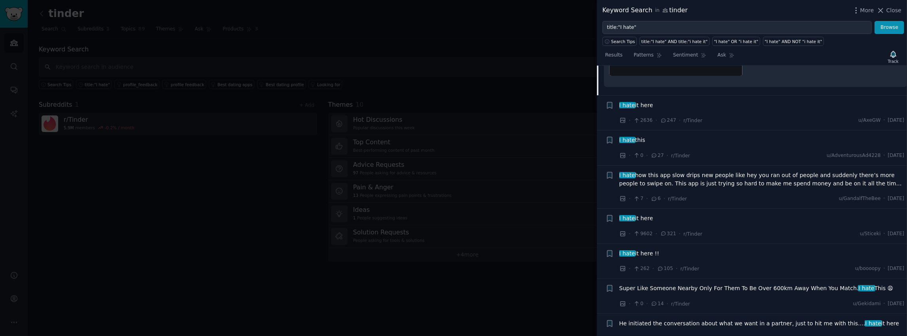
click at [636, 101] on span "I hate it here" at bounding box center [637, 105] width 34 height 8
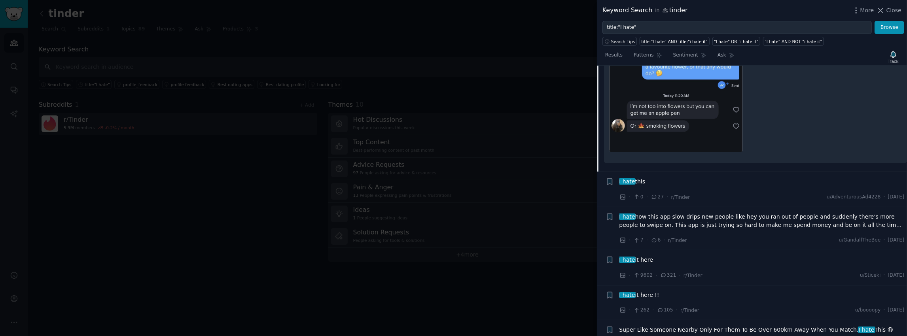
scroll to position [623, 0]
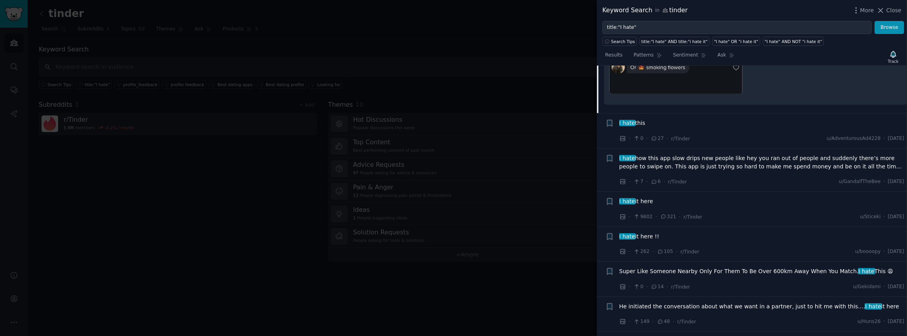
click at [659, 156] on span "I hate how this app slow drips new people like hey you ran out of people and su…" at bounding box center [762, 162] width 285 height 17
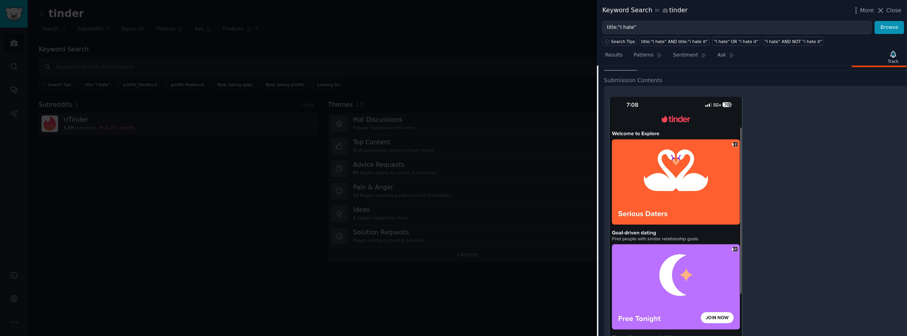
scroll to position [408, 0]
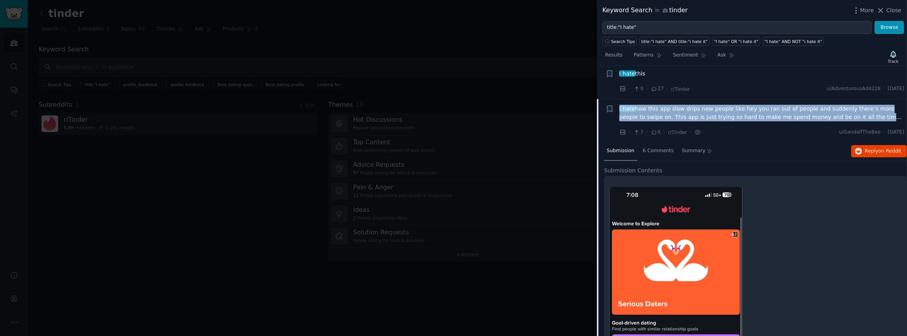
drag, startPoint x: 617, startPoint y: 107, endPoint x: 862, endPoint y: 116, distance: 245.2
click at [862, 116] on div "+ I hate how this app slow drips new people like hey you ran out of people and …" at bounding box center [755, 121] width 299 height 32
click at [857, 119] on div at bounding box center [857, 119] width 0 height 0
click at [666, 113] on span "I hate how this app slow drips new people like hey you ran out of people and su…" at bounding box center [762, 113] width 285 height 17
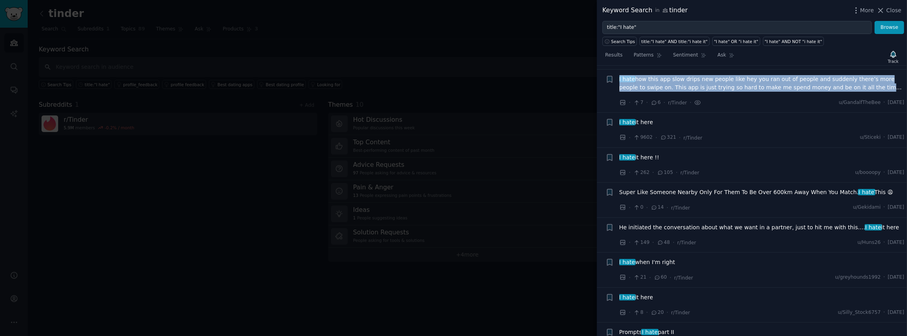
scroll to position [439, 0]
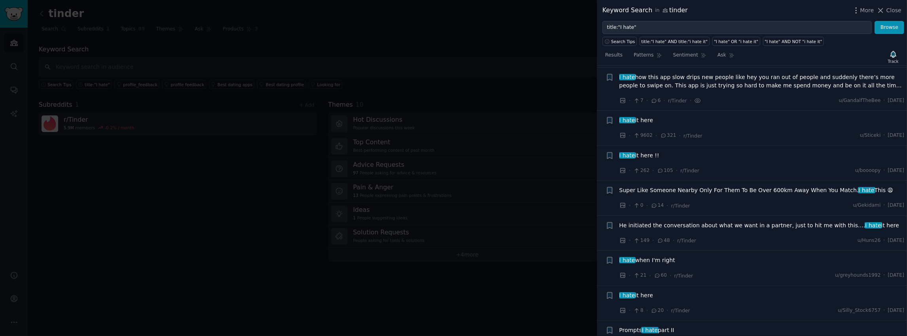
click at [668, 122] on div "I hate it here" at bounding box center [762, 120] width 285 height 8
click at [645, 121] on span "I hate it here" at bounding box center [637, 120] width 34 height 8
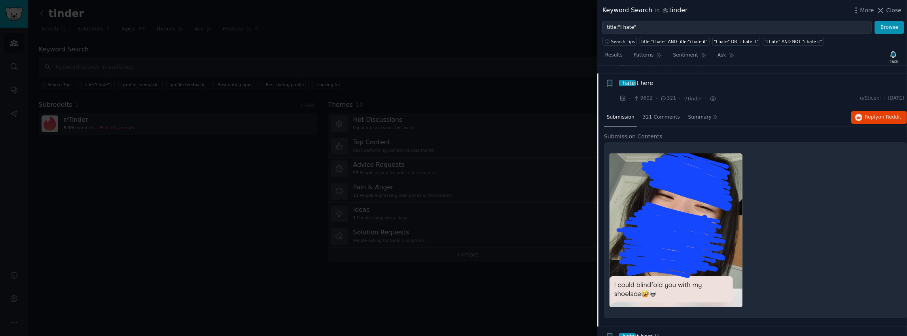
scroll to position [483, 0]
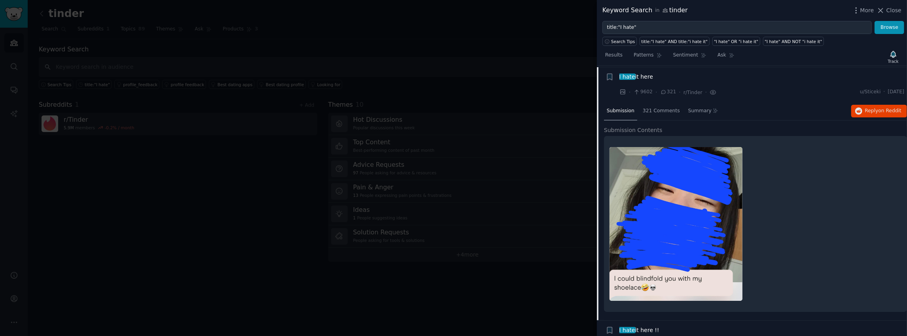
click at [652, 73] on span "I hate it here" at bounding box center [637, 77] width 34 height 8
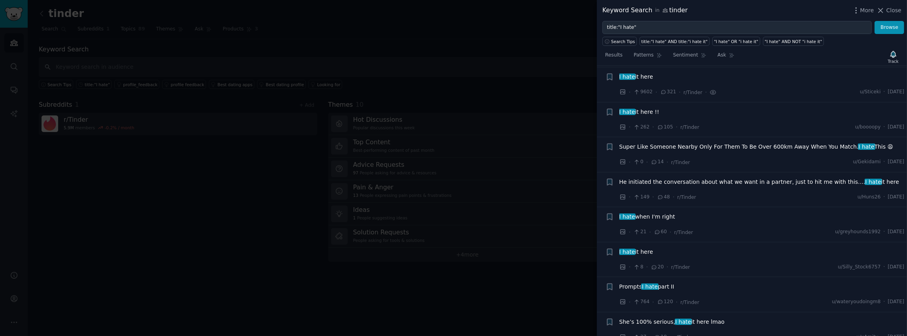
click at [649, 108] on span "I hate it here !!" at bounding box center [640, 112] width 40 height 8
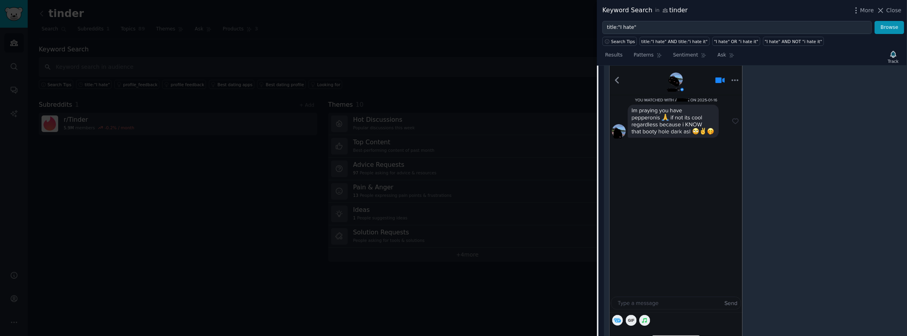
scroll to position [486, 0]
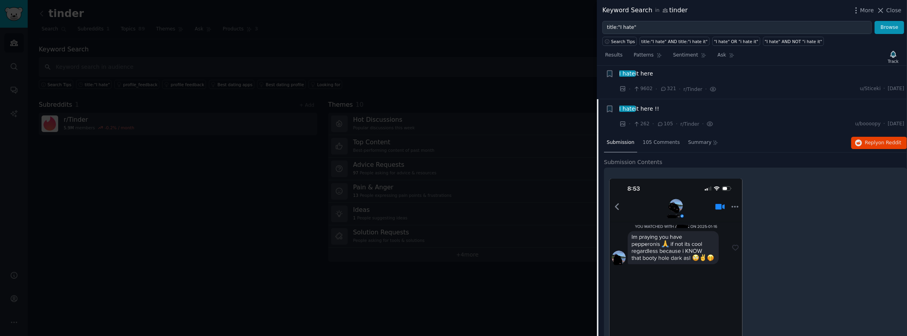
click at [638, 108] on span "I hate it here !!" at bounding box center [640, 109] width 40 height 8
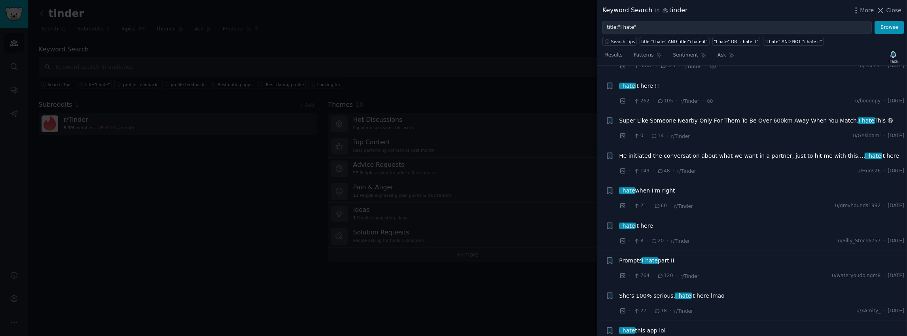
scroll to position [518, 0]
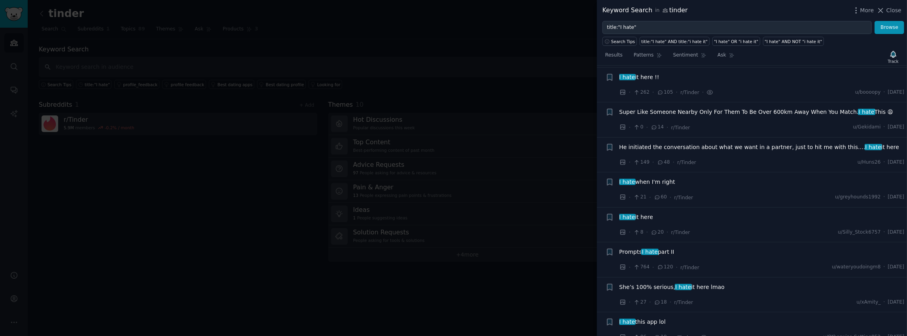
click at [646, 112] on span "Super Like Someone Nearby Only For Them To Be Over 600km Away When You Match. I…" at bounding box center [757, 112] width 274 height 8
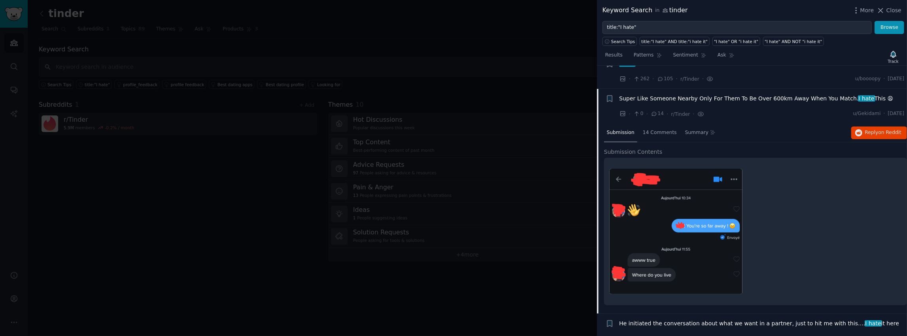
scroll to position [521, 0]
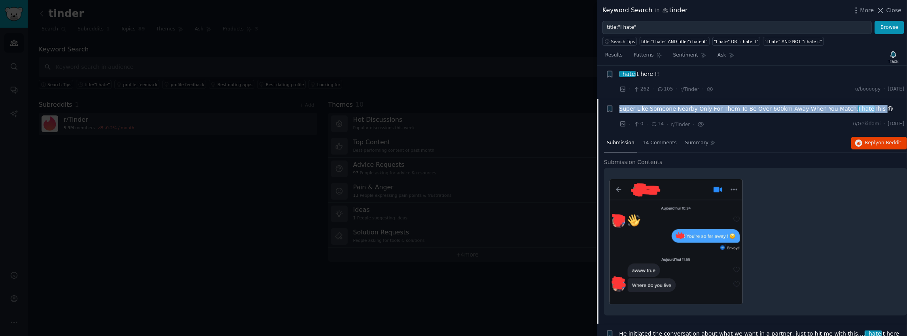
drag, startPoint x: 619, startPoint y: 106, endPoint x: 873, endPoint y: 109, distance: 254.1
click at [873, 109] on div "+ Super Like Someone Nearby Only For Them To Be Over 600km Away When You Match.…" at bounding box center [755, 117] width 299 height 24
click at [868, 110] on div at bounding box center [868, 110] width 0 height 0
click at [678, 105] on span "Super Like Someone Nearby Only For Them To Be Over 600km Away When You Match. I…" at bounding box center [757, 109] width 274 height 8
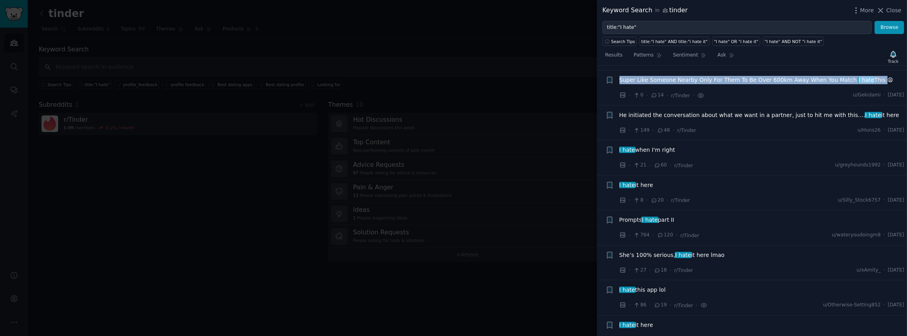
scroll to position [552, 0]
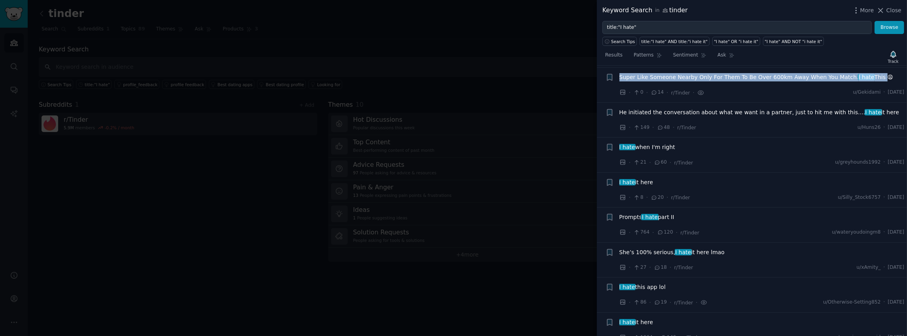
click at [689, 78] on span "Super Like Someone Nearby Only For Them To Be Over 600km Away When You Match. I…" at bounding box center [757, 77] width 274 height 8
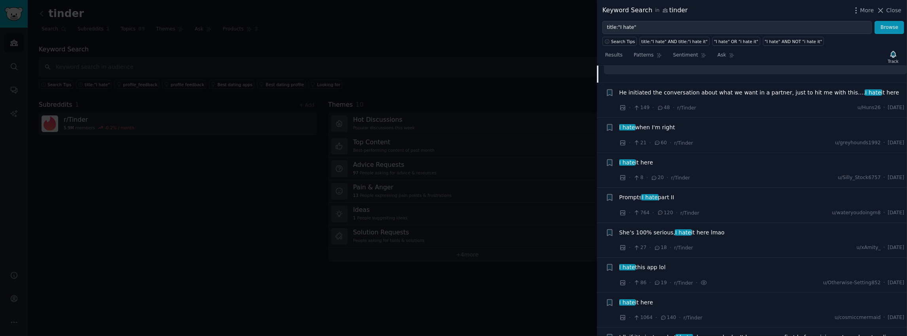
scroll to position [774, 0]
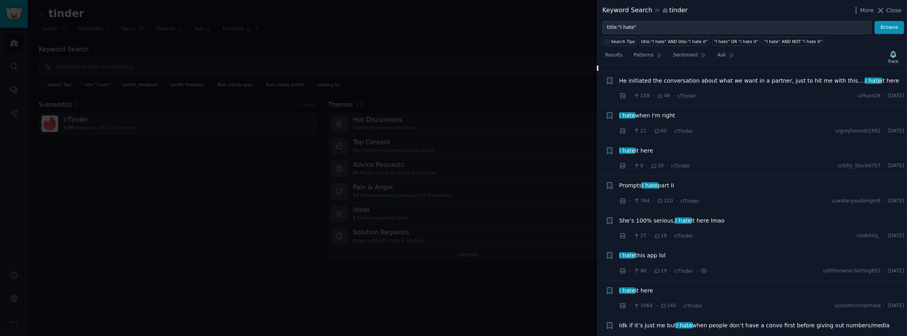
click at [670, 183] on span "Prompts I hate part II" at bounding box center [647, 186] width 55 height 8
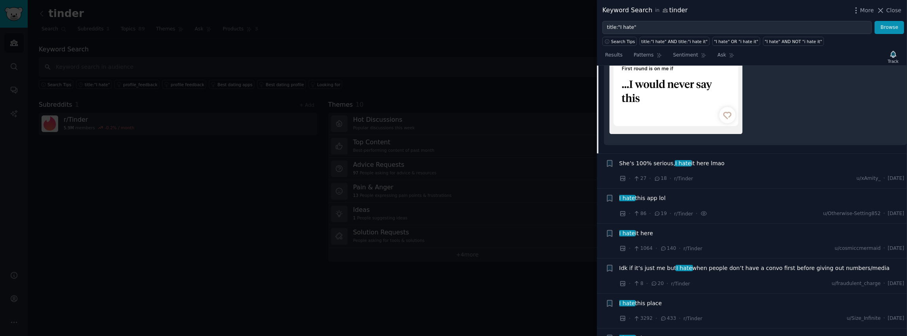
scroll to position [1135, 0]
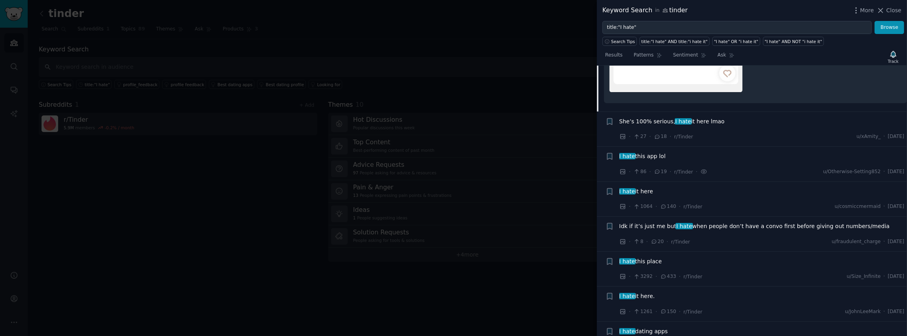
click at [654, 118] on span "She’s 100% serious, I hate it here lmao" at bounding box center [672, 122] width 105 height 8
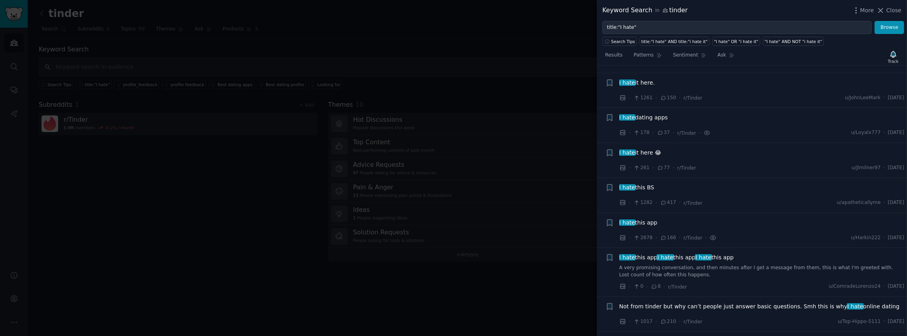
scroll to position [1107, 0]
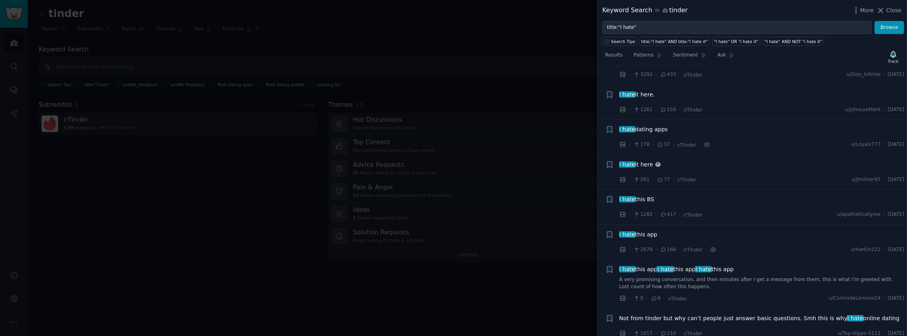
click at [651, 125] on span "I hate dating apps" at bounding box center [644, 129] width 49 height 8
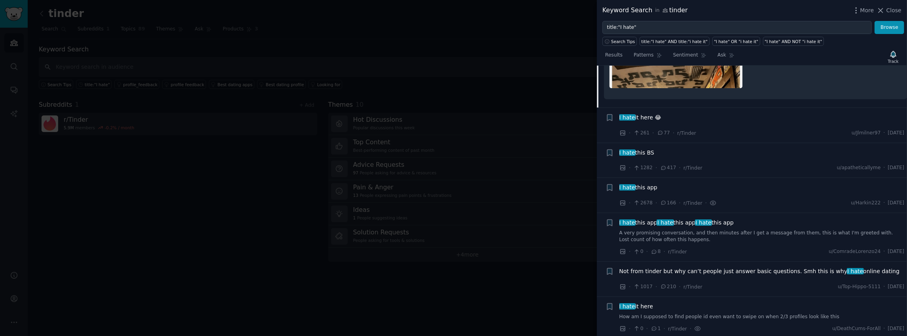
scroll to position [1158, 0]
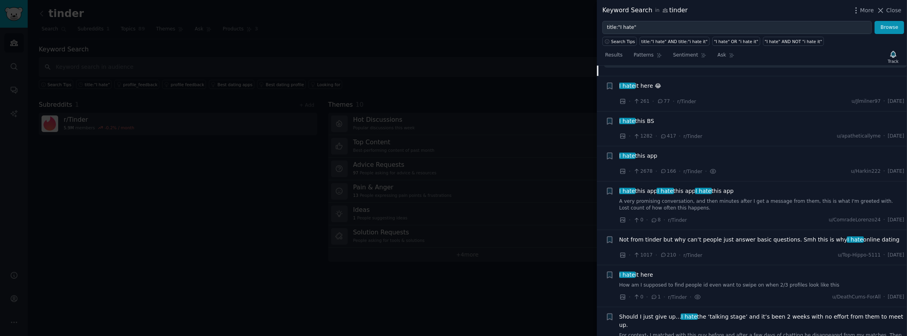
click at [644, 154] on span "I hate this app" at bounding box center [639, 156] width 38 height 8
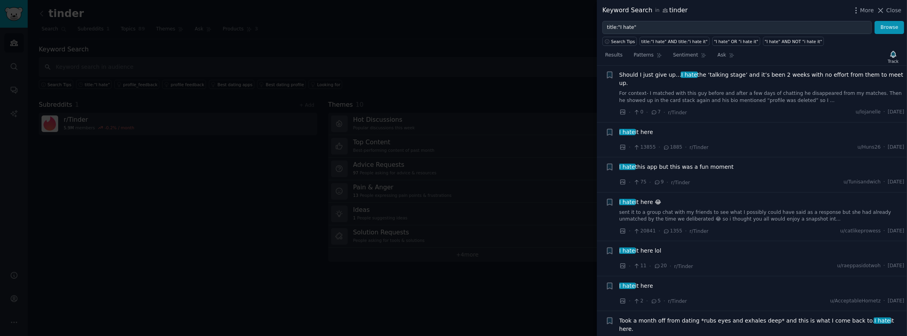
scroll to position [1547, 0]
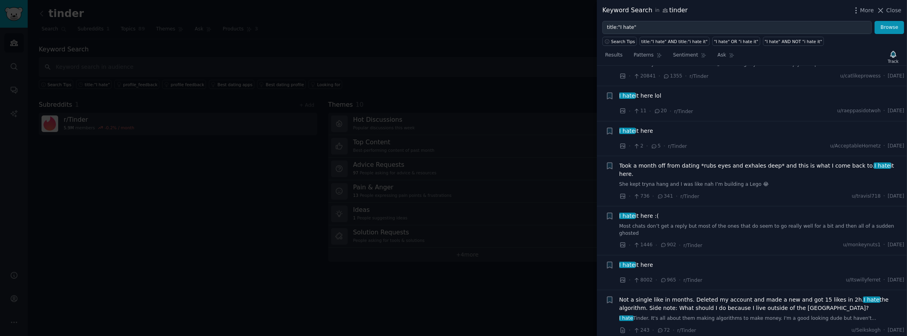
click at [641, 92] on span "I hate it here lol" at bounding box center [641, 96] width 42 height 8
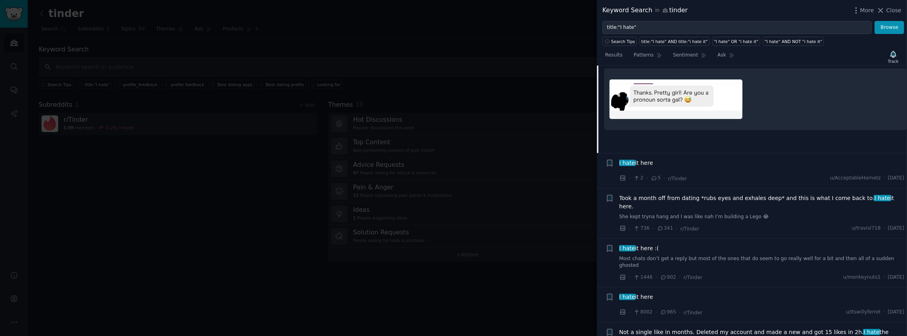
scroll to position [1432, 0]
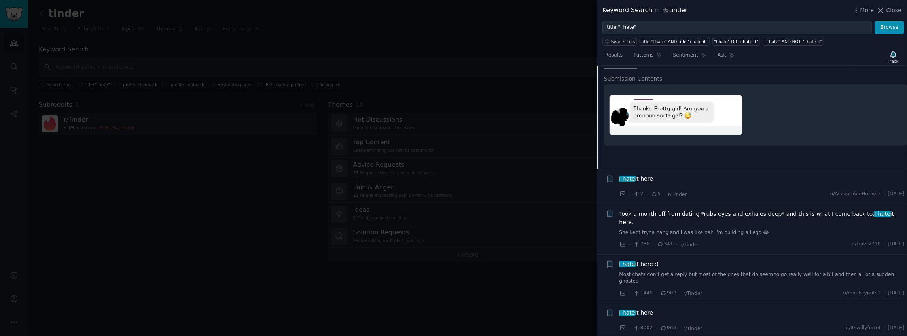
click at [648, 175] on span "I hate it here" at bounding box center [637, 179] width 34 height 8
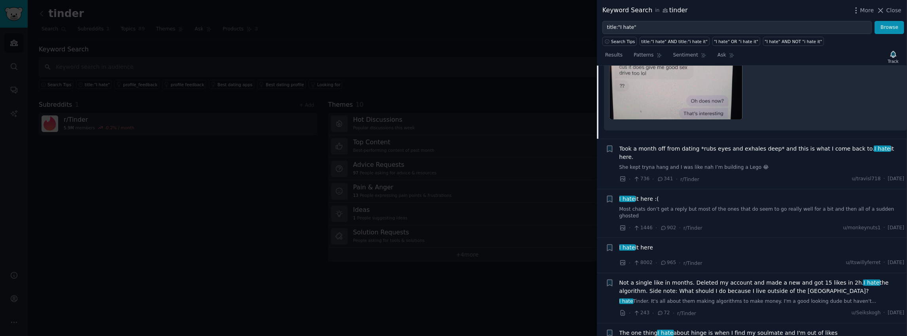
scroll to position [1625, 0]
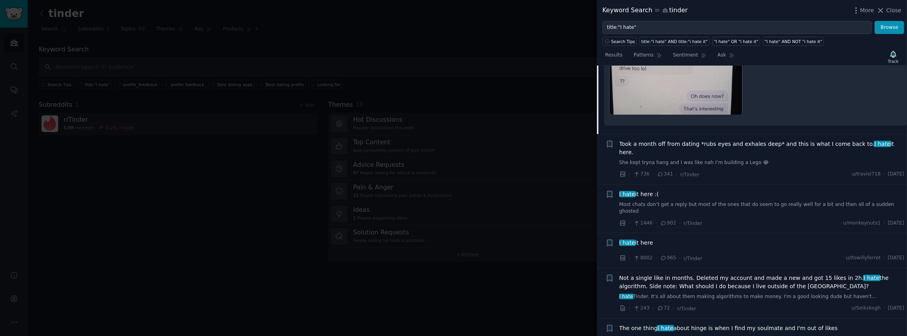
click at [697, 140] on span "Took a month off from dating *rubs eyes and exhales deep* and this is what I co…" at bounding box center [762, 148] width 285 height 17
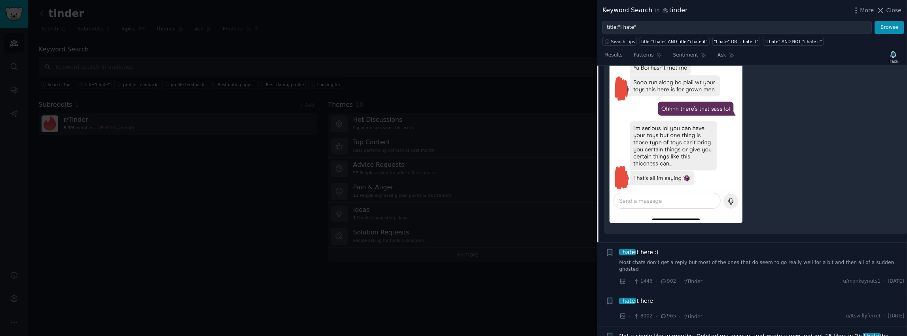
scroll to position [1786, 0]
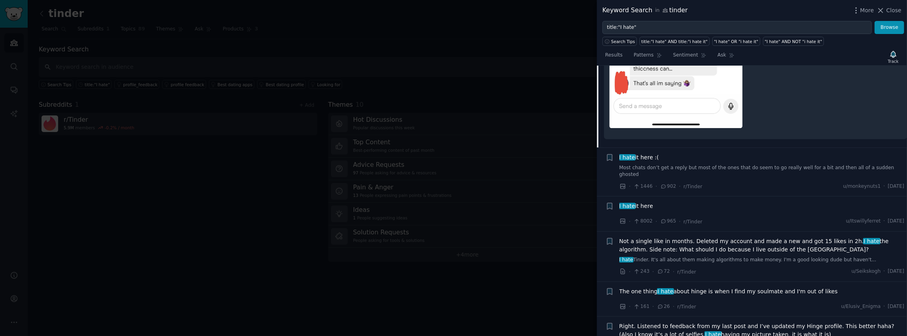
click at [649, 154] on span "I hate it here :(" at bounding box center [640, 158] width 40 height 8
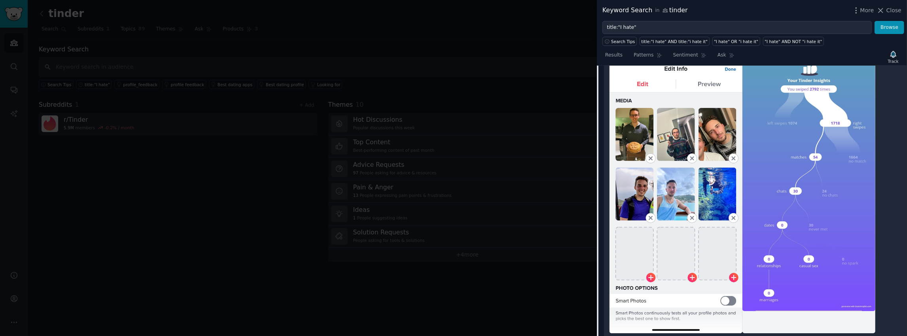
scroll to position [1543, 0]
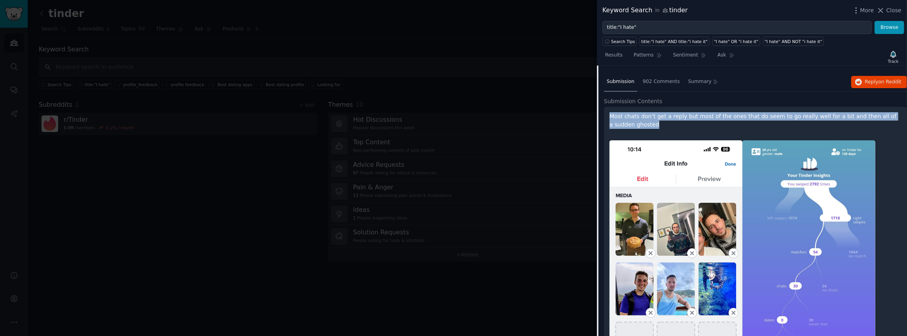
drag, startPoint x: 654, startPoint y: 94, endPoint x: 610, endPoint y: 85, distance: 44.8
click at [610, 112] on p "Most chats don’t get a reply but most of the ones that do seem to go really wel…" at bounding box center [756, 120] width 292 height 17
click at [605, 72] on div at bounding box center [605, 72] width 0 height 0
click at [665, 112] on p "Most chats don’t get a reply but most of the ones that do seem to go really wel…" at bounding box center [756, 120] width 292 height 17
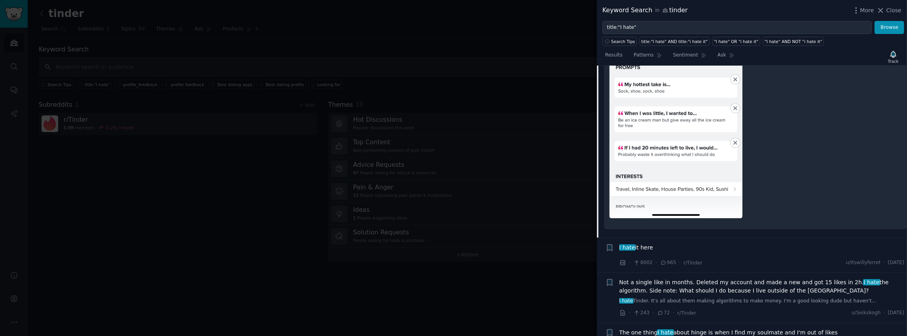
scroll to position [2050, 0]
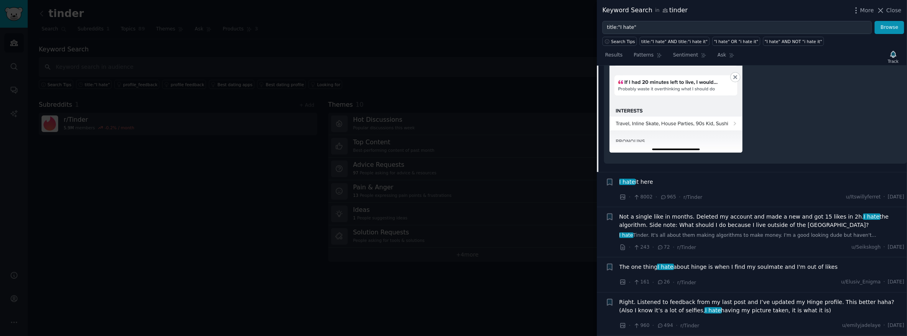
click at [650, 178] on span "I hate it here" at bounding box center [637, 182] width 34 height 8
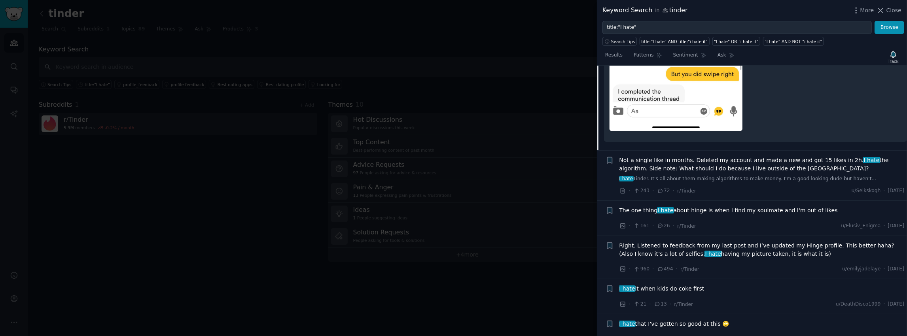
scroll to position [2155, 0]
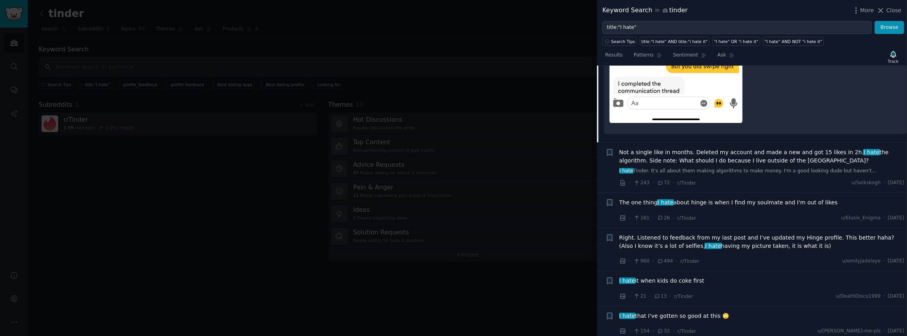
click at [659, 199] on span "I hate" at bounding box center [665, 202] width 17 height 6
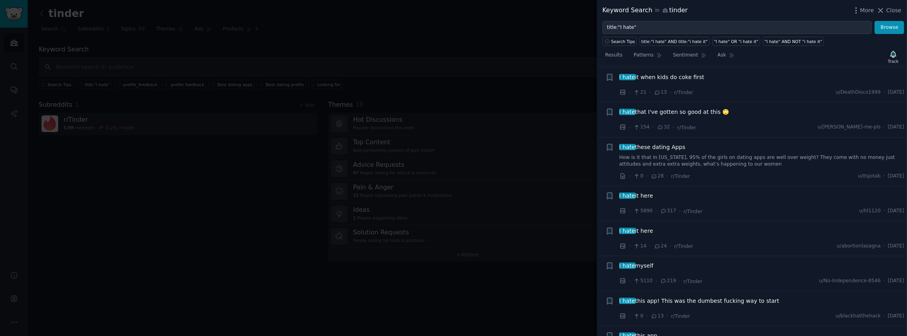
scroll to position [1955, 0]
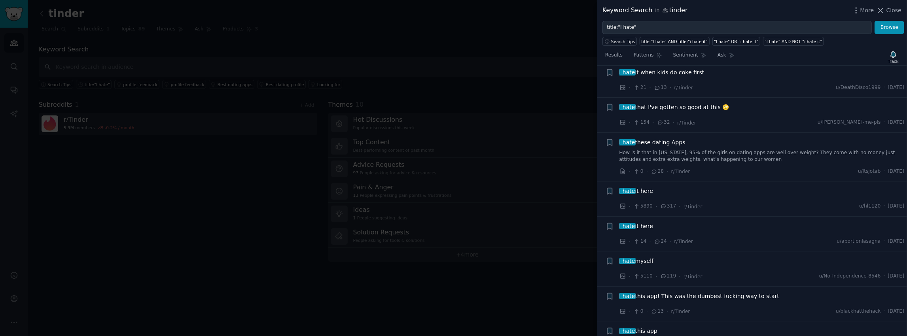
click at [656, 187] on div "I hate it here" at bounding box center [762, 191] width 285 height 8
click at [664, 139] on span "I hate these dating Apps" at bounding box center [653, 143] width 66 height 8
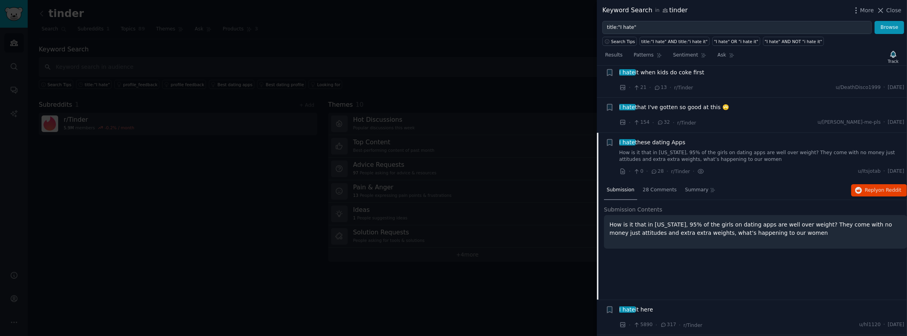
scroll to position [1755, 0]
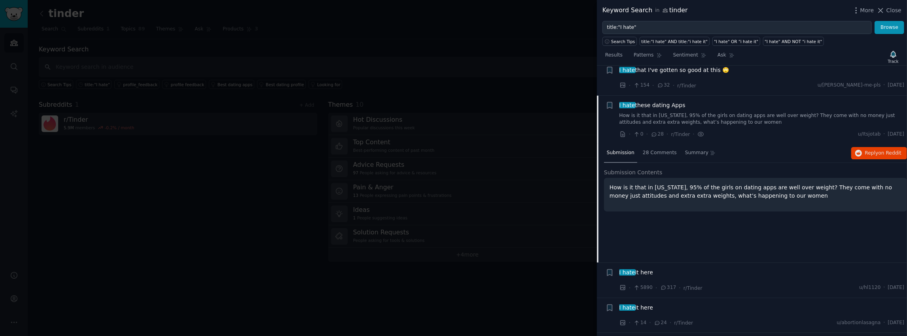
click at [699, 184] on p "How is it that in [US_STATE], 95% of the girls on dating apps are well over wei…" at bounding box center [756, 192] width 292 height 17
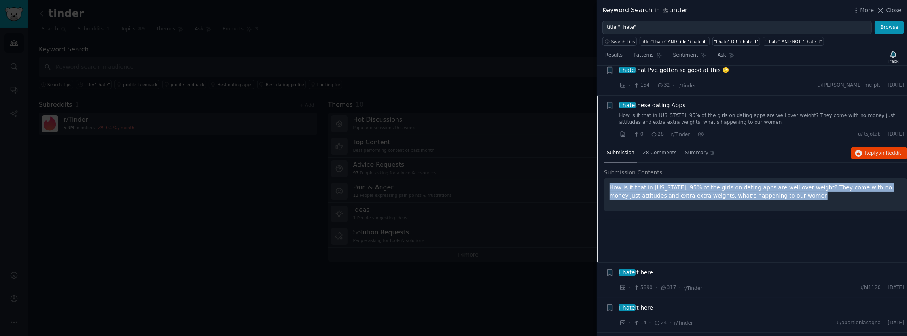
click at [698, 184] on p "How is it that in [US_STATE], 95% of the girls on dating apps are well over wei…" at bounding box center [756, 192] width 292 height 17
click at [693, 142] on div at bounding box center [693, 142] width 0 height 0
click at [658, 184] on p "How is it that in [US_STATE], 95% of the girls on dating apps are well over wei…" at bounding box center [756, 192] width 292 height 17
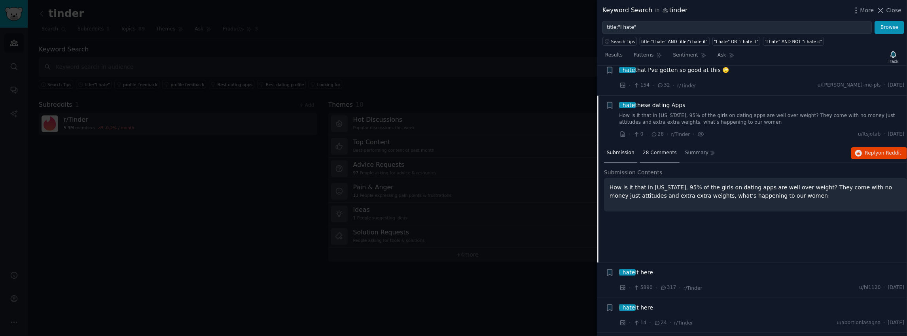
click at [655, 150] on span "28 Comments" at bounding box center [660, 153] width 34 height 7
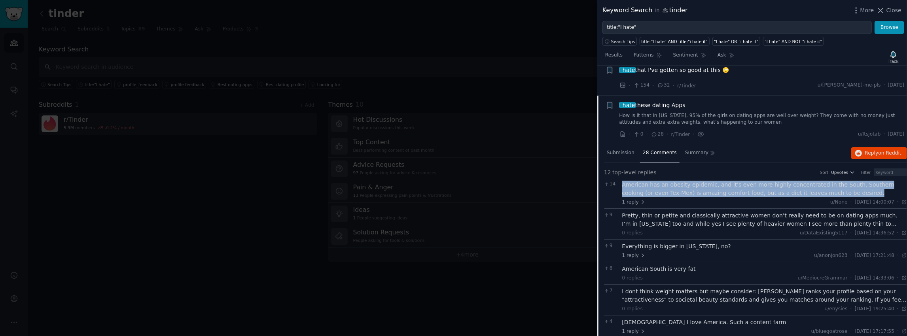
drag, startPoint x: 854, startPoint y: 164, endPoint x: 622, endPoint y: 156, distance: 231.7
click at [623, 181] on div "American has an obesity epidemic, and it's even more highly concentrated in the…" at bounding box center [765, 189] width 285 height 17
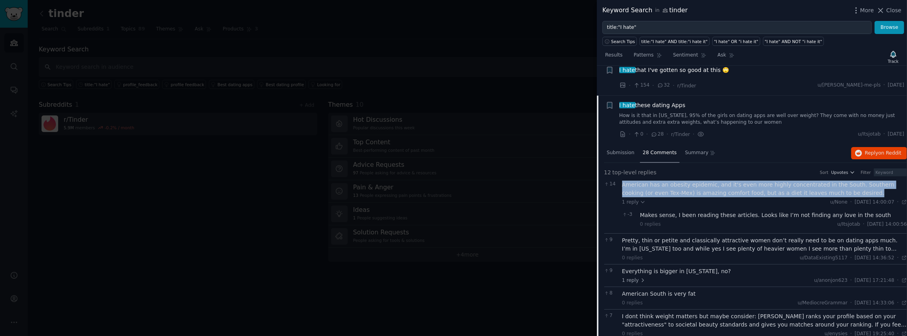
click at [617, 139] on div at bounding box center [617, 139] width 0 height 0
click at [682, 181] on div "American has an obesity epidemic, and it's even more highly concentrated in the…" at bounding box center [765, 189] width 285 height 17
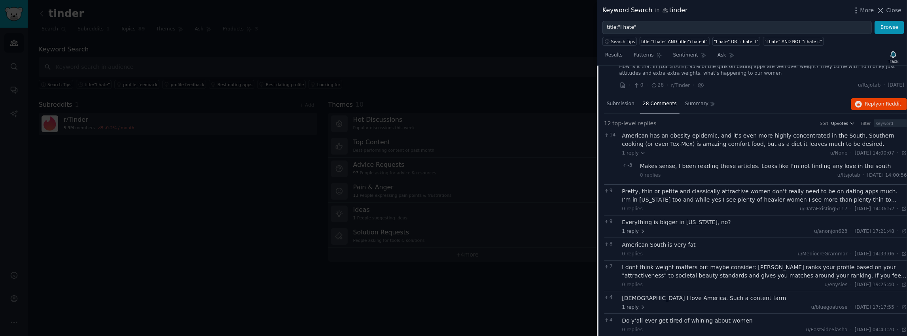
scroll to position [1818, 0]
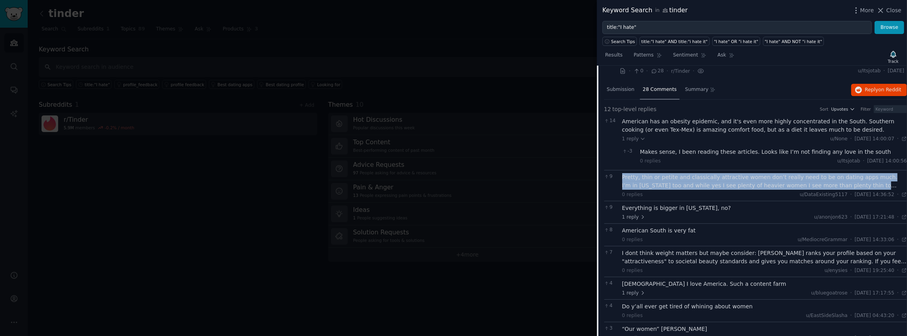
drag, startPoint x: 622, startPoint y: 146, endPoint x: 898, endPoint y: 156, distance: 275.6
click at [898, 173] on div "Pretty, thin or petite and classically attractive women don’t really need to be…" at bounding box center [765, 181] width 285 height 17
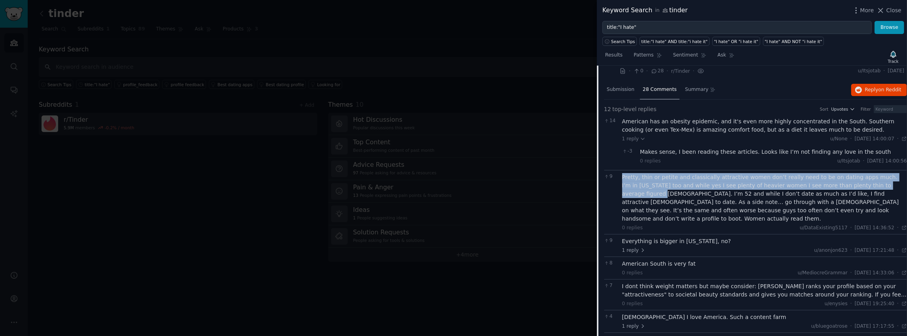
click at [892, 159] on div at bounding box center [892, 159] width 0 height 0
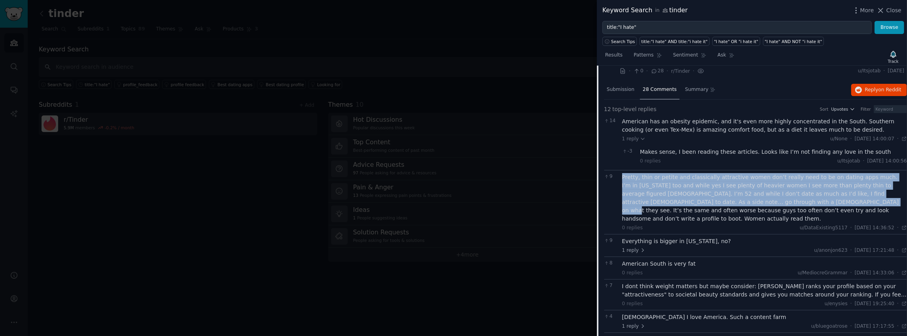
drag, startPoint x: 620, startPoint y: 165, endPoint x: 779, endPoint y: 171, distance: 159.6
click at [779, 171] on div "9 Pretty, thin or petite and classically attractive women don’t really need to …" at bounding box center [755, 202] width 303 height 64
click at [778, 173] on div "Pretty, thin or petite and classically attractive women don’t really need to be…" at bounding box center [765, 198] width 285 height 50
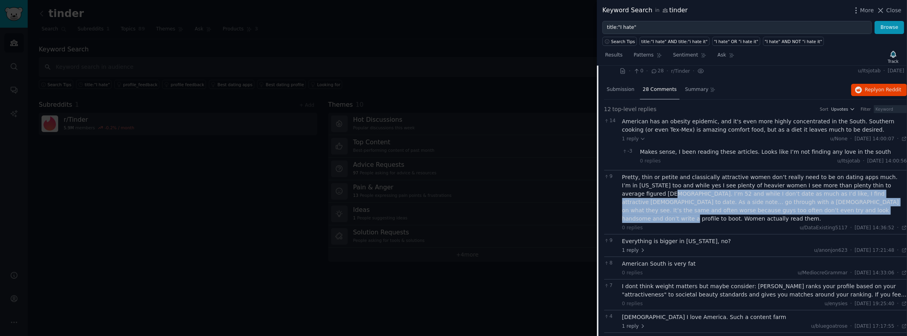
drag, startPoint x: 811, startPoint y: 181, endPoint x: 622, endPoint y: 164, distance: 190.0
click at [623, 173] on div "Pretty, thin or petite and classically attractive women don’t really need to be…" at bounding box center [765, 198] width 285 height 50
click at [625, 173] on div "Pretty, thin or petite and classically attractive women don’t really need to be…" at bounding box center [765, 198] width 285 height 50
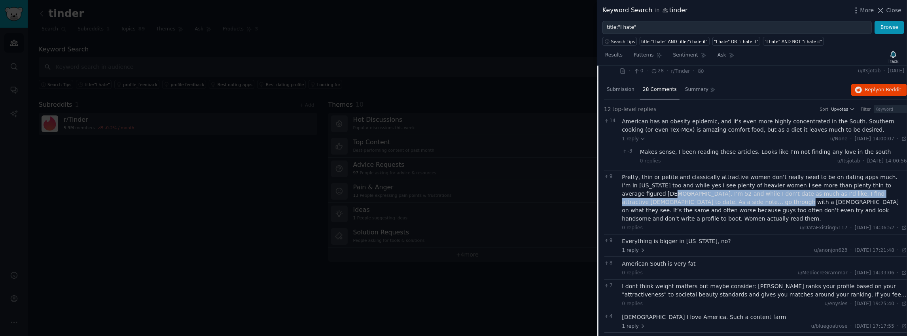
drag, startPoint x: 621, startPoint y: 162, endPoint x: 697, endPoint y: 172, distance: 77.0
click at [697, 172] on div "9 Pretty, thin or petite and classically attractive women don’t really need to …" at bounding box center [755, 202] width 303 height 64
click at [692, 175] on div at bounding box center [692, 175] width 0 height 0
click at [701, 173] on div "Pretty, thin or petite and classically attractive women don’t really need to be…" at bounding box center [765, 198] width 285 height 50
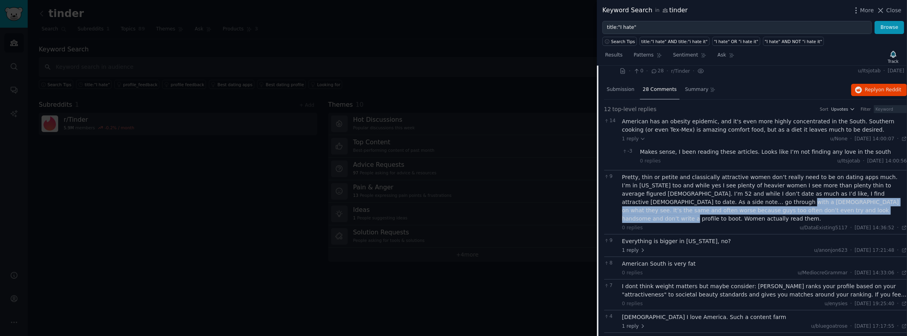
drag, startPoint x: 698, startPoint y: 171, endPoint x: 816, endPoint y: 178, distance: 118.5
click at [816, 178] on div "Pretty, thin or petite and classically attractive women don’t really need to be…" at bounding box center [765, 198] width 285 height 50
click at [811, 184] on div at bounding box center [811, 184] width 0 height 0
click at [685, 181] on div "Pretty, thin or petite and classically attractive women don’t really need to be…" at bounding box center [765, 198] width 285 height 50
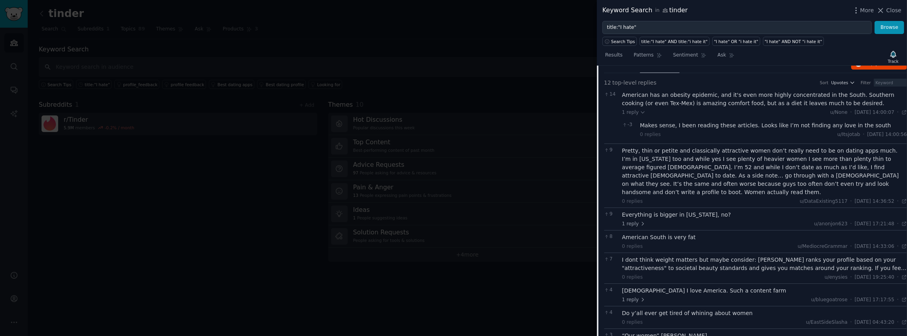
scroll to position [1850, 0]
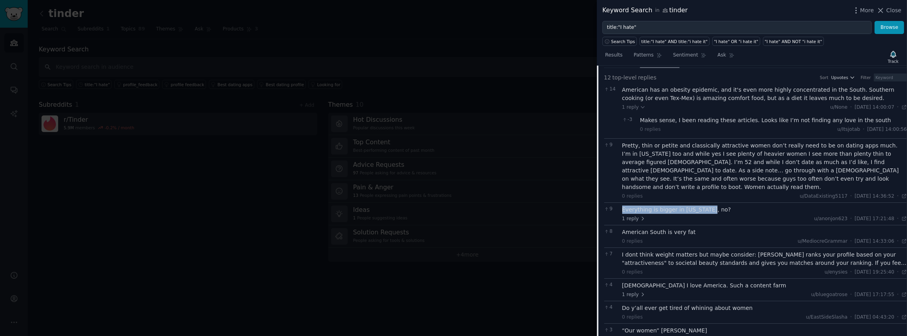
drag, startPoint x: 711, startPoint y: 171, endPoint x: 621, endPoint y: 171, distance: 89.8
click at [621, 203] on div "9 Everything is bigger in [US_STATE], no? 1 reply u/anonjon623 · [DATE] 17:21:4…" at bounding box center [755, 214] width 303 height 23
click at [616, 175] on div at bounding box center [616, 175] width 0 height 0
click at [752, 143] on div "Pretty, thin or petite and classically attractive women don’t really need to be…" at bounding box center [765, 167] width 285 height 50
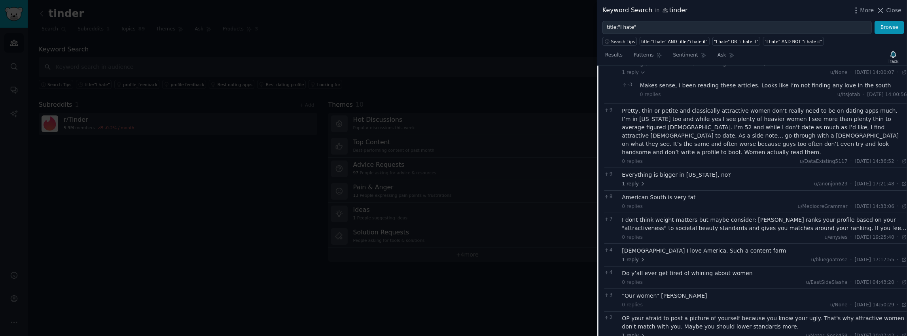
scroll to position [1913, 0]
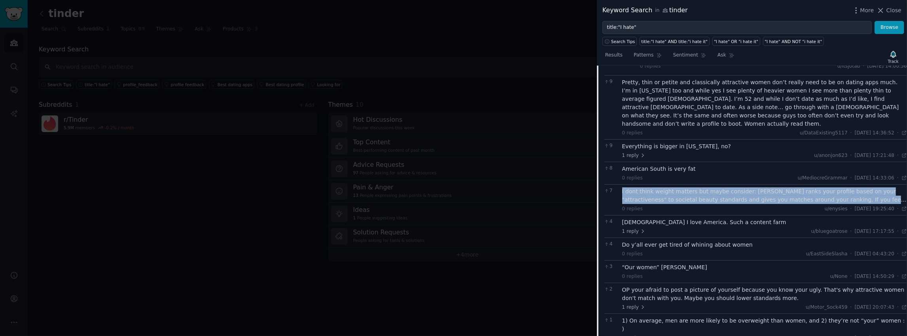
drag, startPoint x: 623, startPoint y: 152, endPoint x: 887, endPoint y: 163, distance: 264.2
click at [887, 188] on div "I dont think weight matters but maybe consider: [PERSON_NAME] ranks your profil…" at bounding box center [765, 196] width 285 height 17
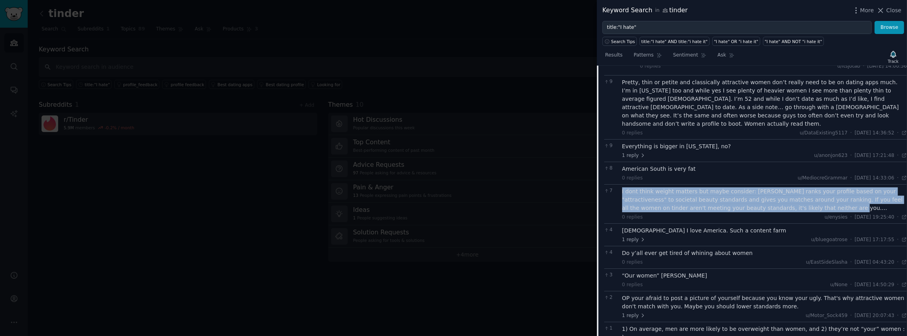
drag, startPoint x: 805, startPoint y: 169, endPoint x: 622, endPoint y: 150, distance: 184.5
click at [622, 184] on div "7 I dont think weight matters but maybe consider: Tinder ranks your profile bas…" at bounding box center [755, 203] width 303 height 39
click at [623, 188] on div "I dont think weight matters but maybe consider: [PERSON_NAME] ranks your profil…" at bounding box center [765, 200] width 285 height 25
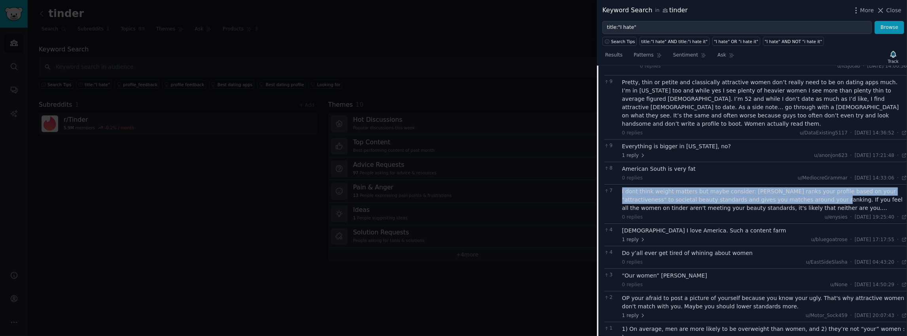
drag, startPoint x: 623, startPoint y: 152, endPoint x: 805, endPoint y: 161, distance: 182.3
click at [805, 188] on div "I dont think weight matters but maybe consider: [PERSON_NAME] ranks your profil…" at bounding box center [765, 200] width 285 height 25
click at [799, 164] on div at bounding box center [799, 164] width 0 height 0
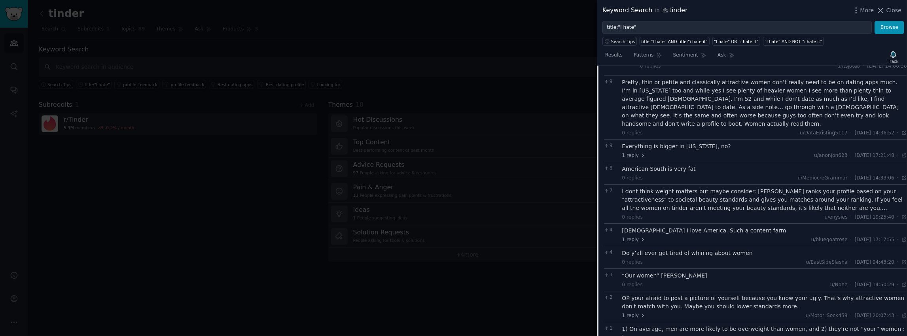
click at [811, 188] on div "I dont think weight matters but maybe consider: [PERSON_NAME] ranks your profil…" at bounding box center [765, 200] width 285 height 25
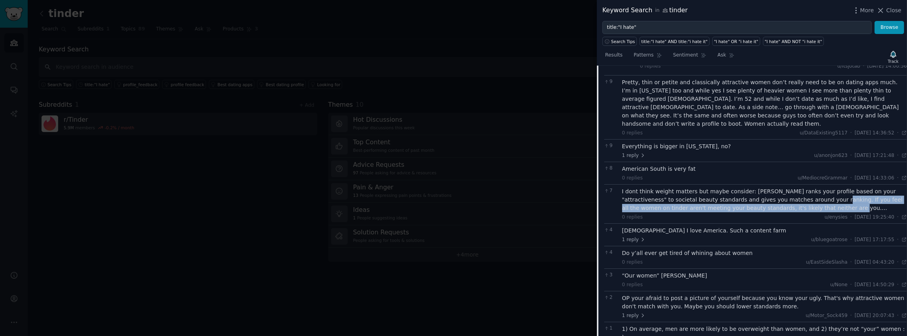
drag, startPoint x: 808, startPoint y: 161, endPoint x: 814, endPoint y: 167, distance: 8.4
click at [814, 188] on div "I dont think weight matters but maybe consider: [PERSON_NAME] ranks your profil…" at bounding box center [765, 200] width 285 height 25
click at [809, 173] on div at bounding box center [809, 173] width 0 height 0
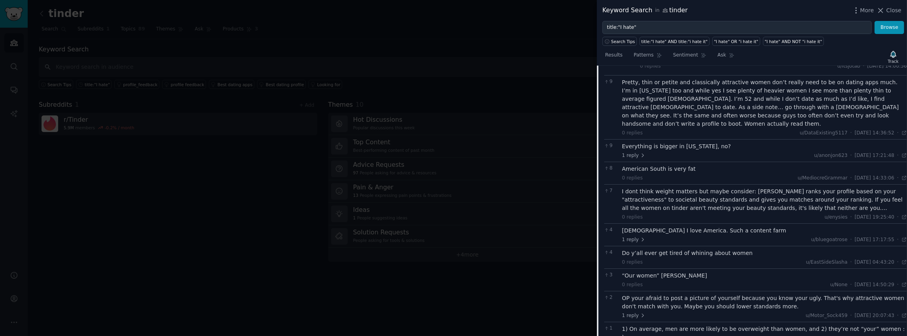
click at [789, 188] on div "I dont think weight matters but maybe consider: [PERSON_NAME] ranks your profil…" at bounding box center [765, 200] width 285 height 25
drag, startPoint x: 620, startPoint y: 190, endPoint x: 727, endPoint y: 194, distance: 106.9
click at [727, 224] on div "4 [DEMOGRAPHIC_DATA] I love America. Such a content farm 1 reply u/bluegoatrose…" at bounding box center [755, 235] width 303 height 23
click at [722, 195] on div at bounding box center [722, 195] width 0 height 0
click at [736, 227] on div "[DEMOGRAPHIC_DATA] I love America. Such a content farm" at bounding box center [765, 231] width 285 height 8
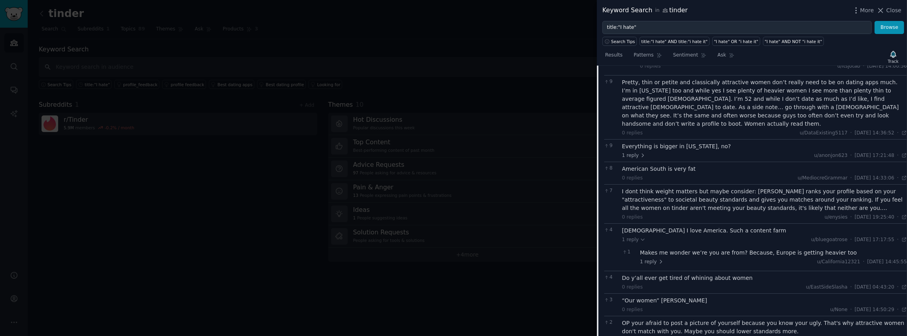
click at [735, 227] on div "[DEMOGRAPHIC_DATA] I love America. Such a content farm" at bounding box center [765, 231] width 285 height 8
click at [717, 227] on div "[DEMOGRAPHIC_DATA] I love America. Such a content farm" at bounding box center [765, 231] width 285 height 8
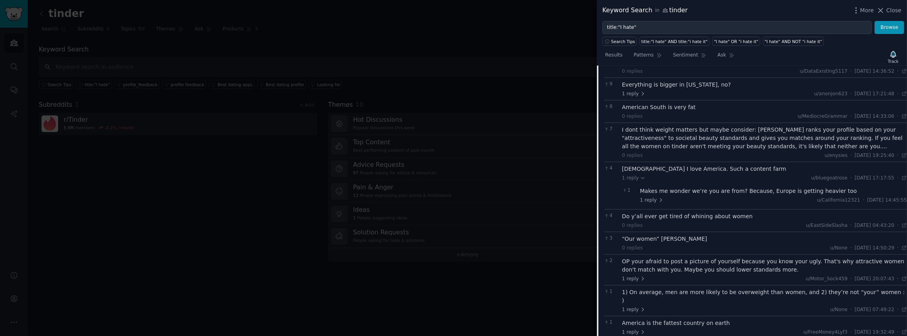
scroll to position [1976, 0]
drag, startPoint x: 745, startPoint y: 177, endPoint x: 624, endPoint y: 177, distance: 121.1
click at [624, 211] on div "Do y’all ever get tired of whining about women" at bounding box center [765, 215] width 285 height 8
click at [619, 179] on div at bounding box center [619, 179] width 0 height 0
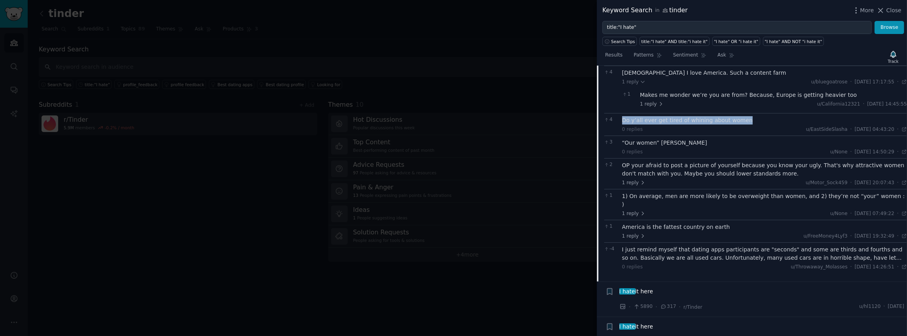
scroll to position [2071, 0]
click at [696, 242] on div "-4 I just remind myself that dating apps participants are "seconds" and some ar…" at bounding box center [755, 257] width 303 height 31
click at [653, 287] on span "I hate it here" at bounding box center [637, 291] width 34 height 8
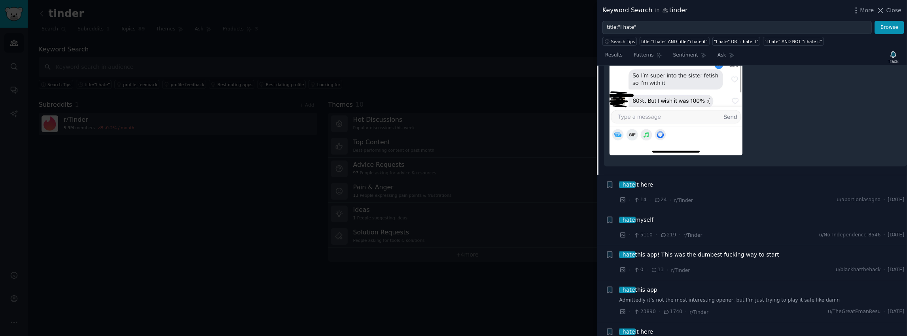
scroll to position [2120, 0]
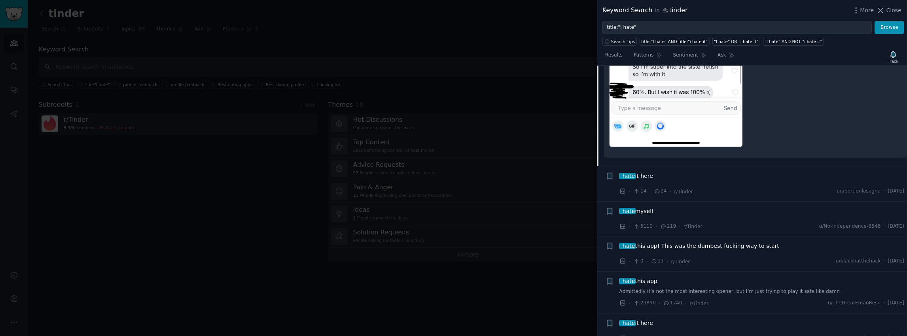
click at [645, 172] on span "I hate it here" at bounding box center [637, 176] width 34 height 8
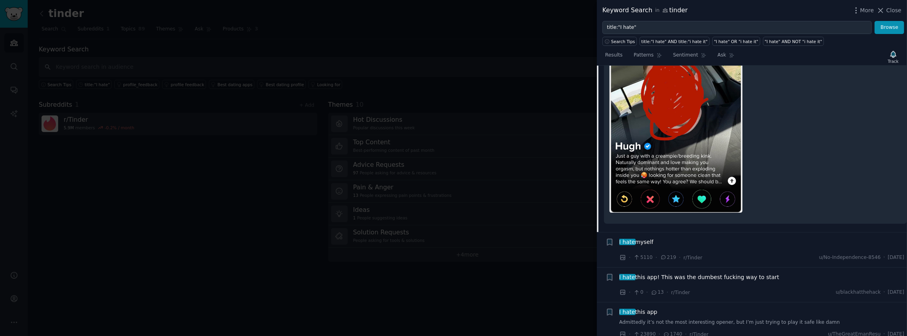
scroll to position [2155, 0]
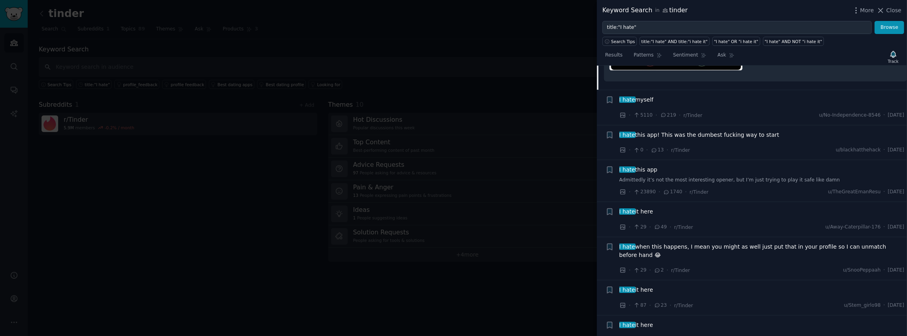
click at [646, 96] on span "I hate myself" at bounding box center [637, 100] width 34 height 8
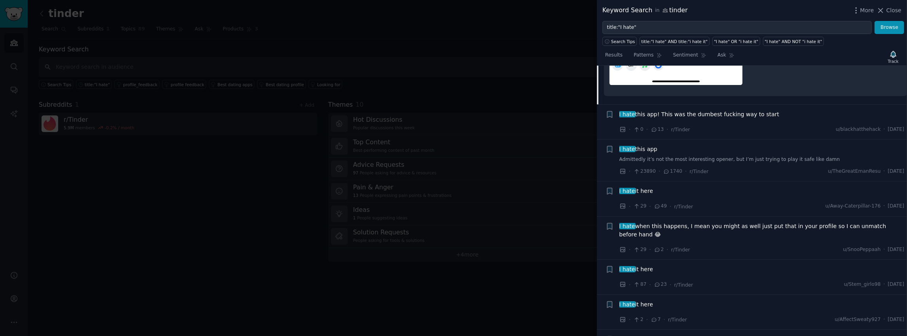
scroll to position [2253, 0]
click at [683, 109] on span "I hate this app! This was the dumbest fucking way to start" at bounding box center [700, 113] width 160 height 8
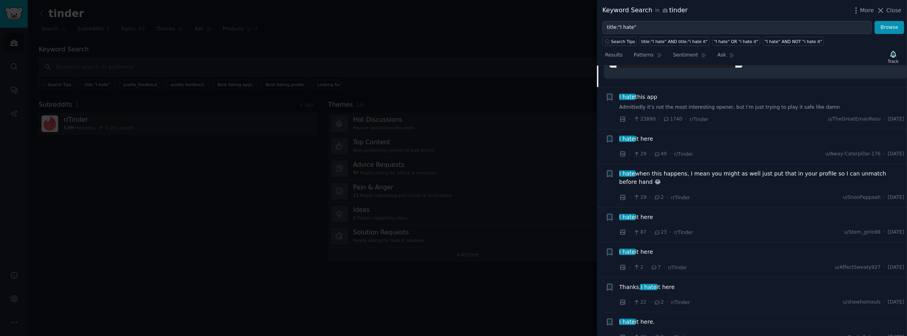
scroll to position [2193, 0]
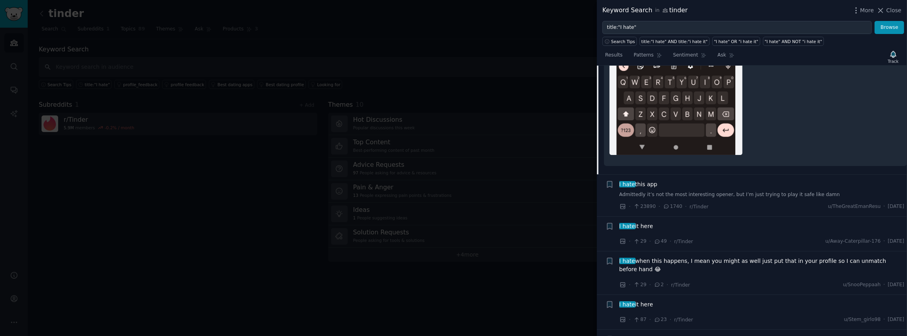
click at [652, 180] on span "I hate this app" at bounding box center [639, 184] width 38 height 8
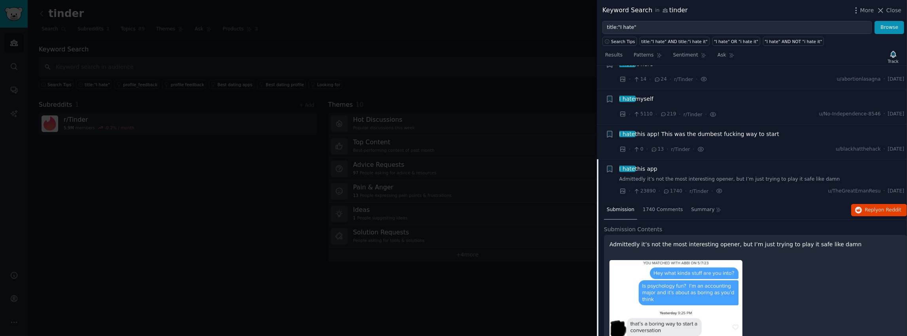
scroll to position [1880, 0]
click at [646, 165] on span "I hate this app" at bounding box center [639, 169] width 38 height 8
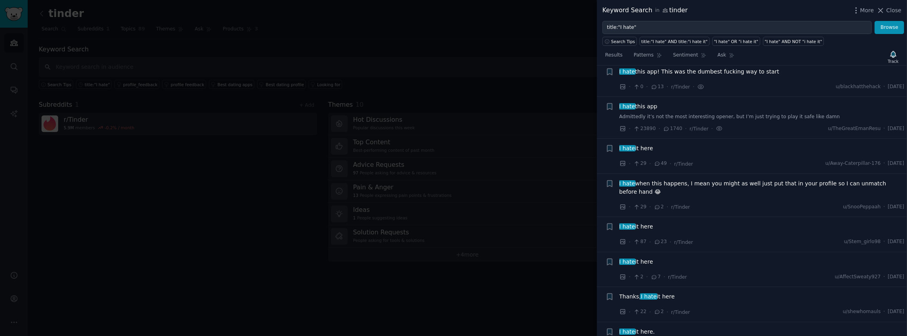
scroll to position [1943, 0]
click at [651, 102] on span "I hate this app" at bounding box center [639, 106] width 38 height 8
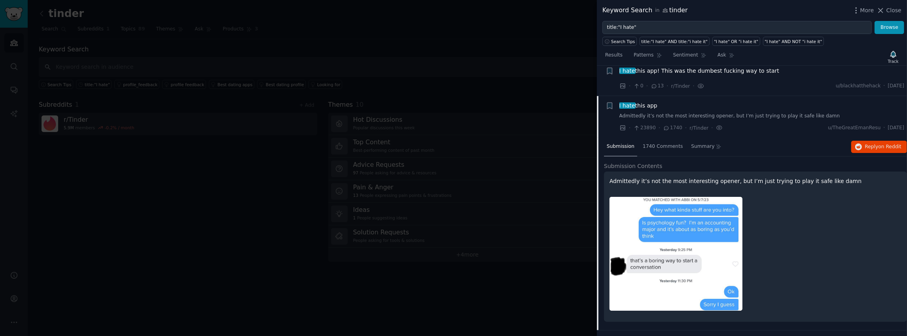
scroll to position [1975, 0]
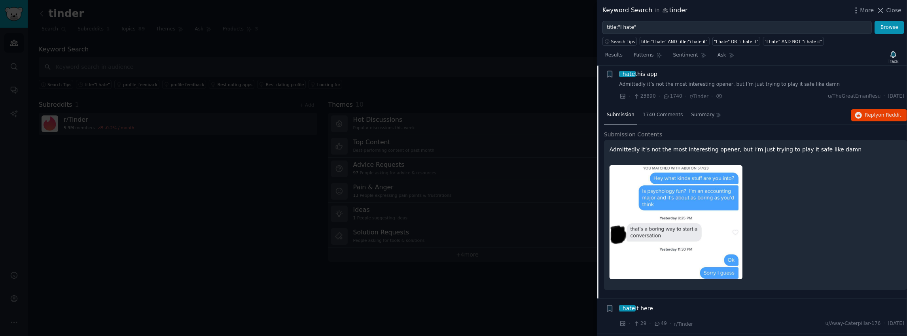
click at [674, 146] on p "Admittedly it’s not the most interesting opener, but I’m just trying to play it…" at bounding box center [756, 150] width 292 height 8
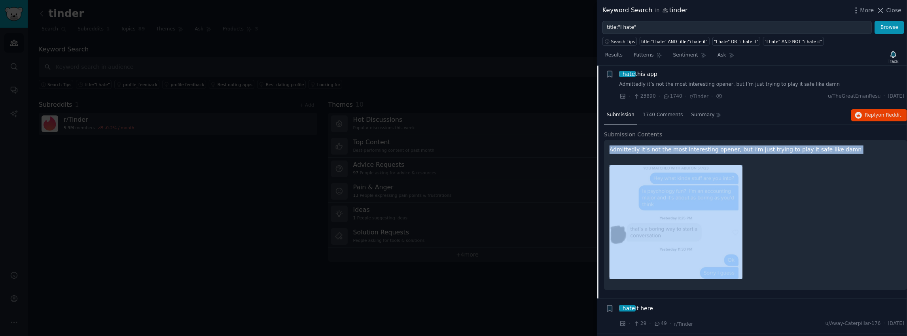
click at [674, 146] on p "Admittedly it’s not the most interesting opener, but I’m just trying to play it…" at bounding box center [756, 150] width 292 height 8
click at [669, 104] on div at bounding box center [669, 104] width 0 height 0
click at [714, 146] on p "Admittedly it’s not the most interesting opener, but I’m just trying to play it…" at bounding box center [756, 150] width 292 height 8
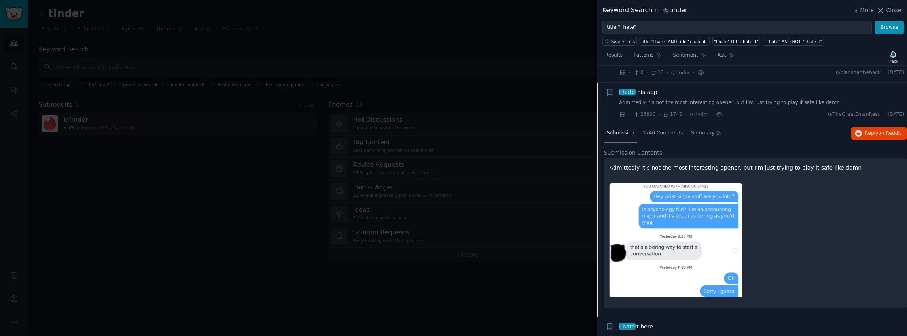
scroll to position [1943, 0]
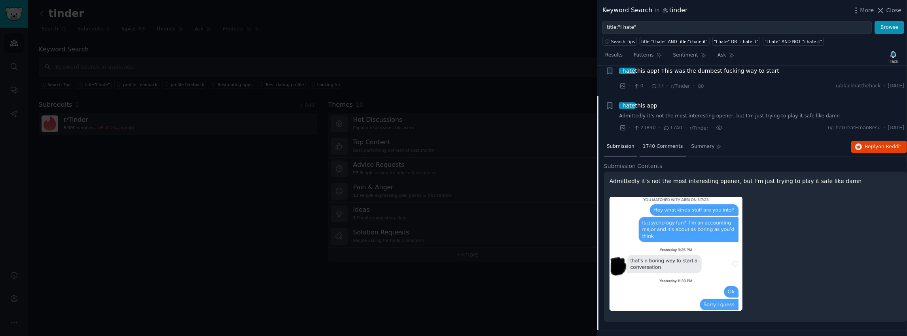
click at [655, 143] on span "1740 Comments" at bounding box center [663, 146] width 40 height 7
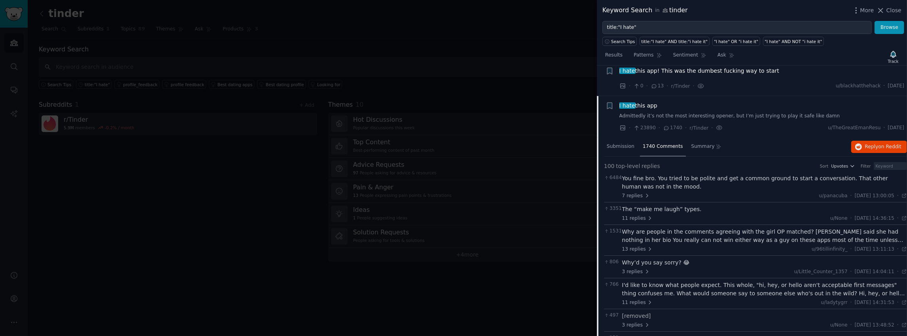
click at [661, 175] on div "You fine bro. You tried to be polite and get a common ground to start a convers…" at bounding box center [765, 183] width 285 height 17
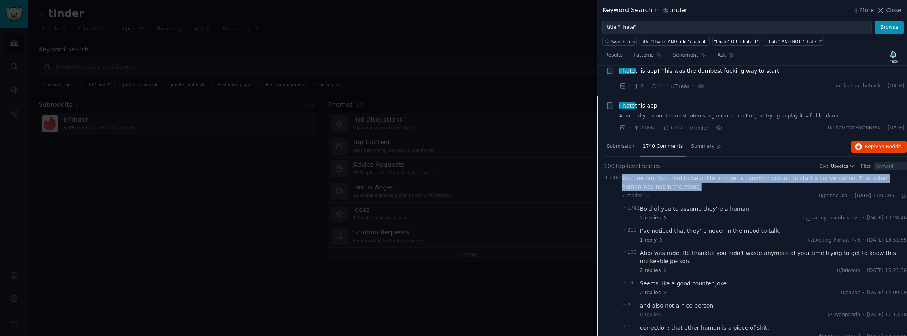
drag, startPoint x: 674, startPoint y: 157, endPoint x: 622, endPoint y: 148, distance: 53.0
click at [623, 175] on div "You fine bro. You tried to be polite and get a common ground to start a convers…" at bounding box center [765, 183] width 285 height 17
click at [617, 133] on div at bounding box center [617, 133] width 0 height 0
click at [664, 175] on div "You fine bro. You tried to be polite and get a common ground to start a convers…" at bounding box center [765, 183] width 285 height 17
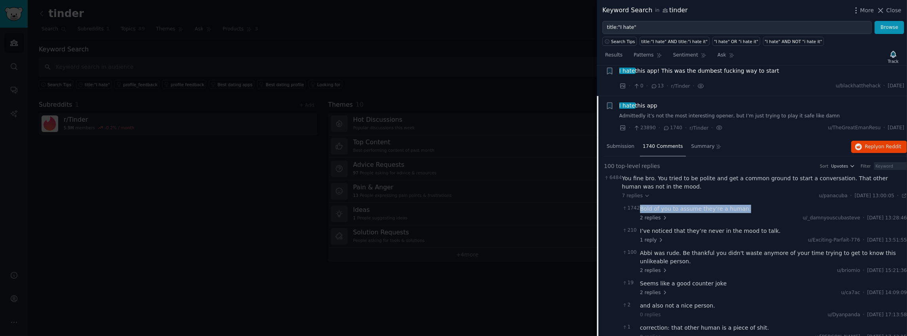
drag, startPoint x: 750, startPoint y: 178, endPoint x: 641, endPoint y: 178, distance: 108.4
click at [641, 205] on div "Bold of you to assume they're a human." at bounding box center [773, 209] width 267 height 8
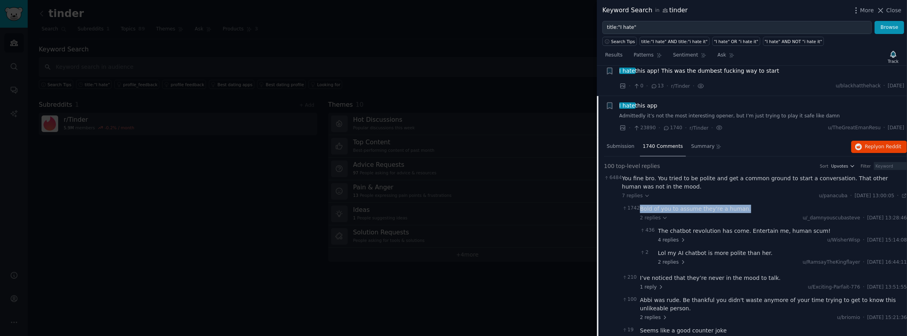
click at [636, 182] on div at bounding box center [636, 182] width 0 height 0
click at [798, 138] on div "Submission 1740 Comments Summary Reply on Reddit" at bounding box center [755, 147] width 303 height 19
click at [617, 175] on span "6484" at bounding box center [611, 178] width 14 height 7
click at [627, 162] on span "top-level" at bounding box center [628, 166] width 24 height 8
click at [611, 175] on span "6484" at bounding box center [611, 178] width 14 height 7
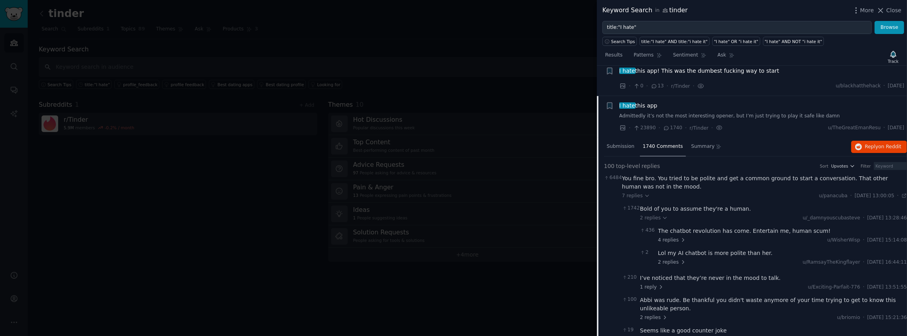
click at [628, 175] on div "You fine bro. You tried to be polite and get a common ground to start a convers…" at bounding box center [765, 183] width 285 height 17
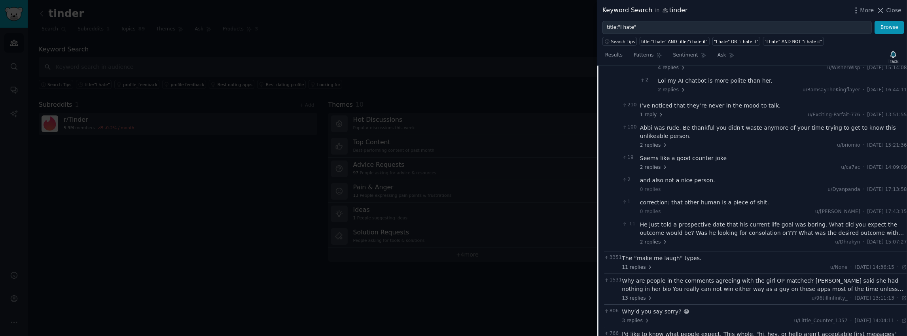
scroll to position [2196, 0]
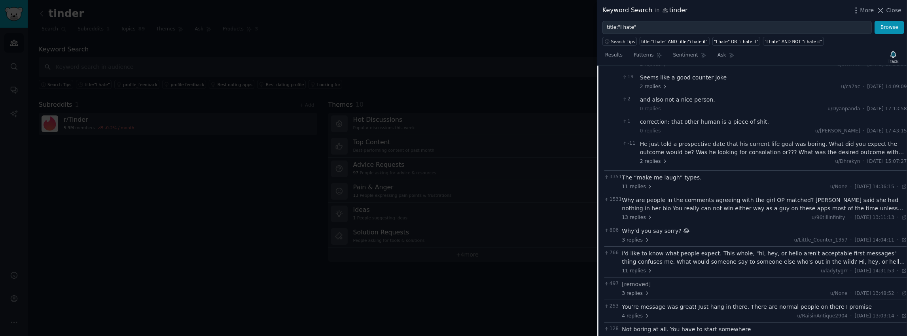
click at [662, 174] on div "The “make me laugh” types." at bounding box center [765, 178] width 285 height 8
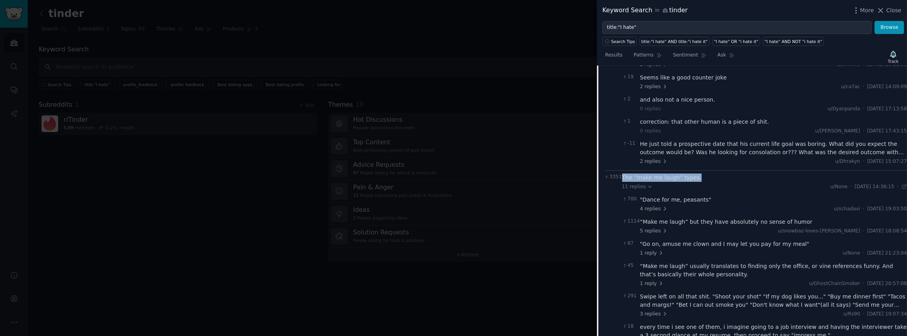
drag, startPoint x: 701, startPoint y: 148, endPoint x: 623, endPoint y: 146, distance: 78.4
click at [623, 174] on div "The “make me laugh” types." at bounding box center [765, 178] width 285 height 8
click at [617, 132] on div at bounding box center [617, 132] width 0 height 0
click at [707, 174] on div "The “make me laugh” types." at bounding box center [765, 178] width 285 height 8
drag, startPoint x: 701, startPoint y: 148, endPoint x: 622, endPoint y: 146, distance: 78.4
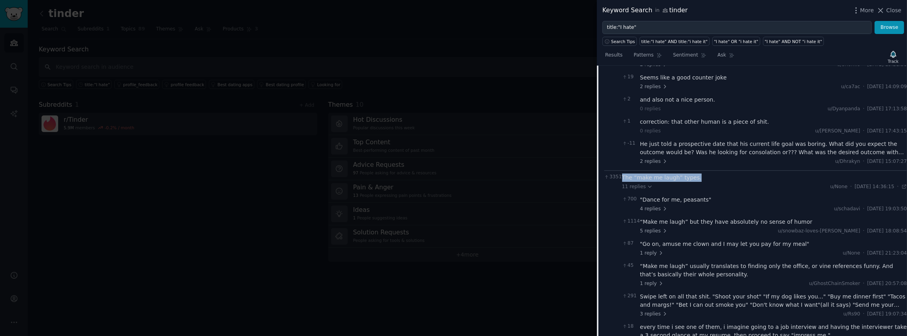
click at [623, 174] on div "The “make me laugh” types." at bounding box center [765, 178] width 285 height 8
click at [617, 150] on div at bounding box center [617, 150] width 0 height 0
click at [701, 174] on div "The “make me laugh” types." at bounding box center [765, 178] width 285 height 8
drag, startPoint x: 707, startPoint y: 169, endPoint x: 641, endPoint y: 168, distance: 66.1
click at [641, 196] on div ""Dance for me, peasants"" at bounding box center [773, 200] width 267 height 8
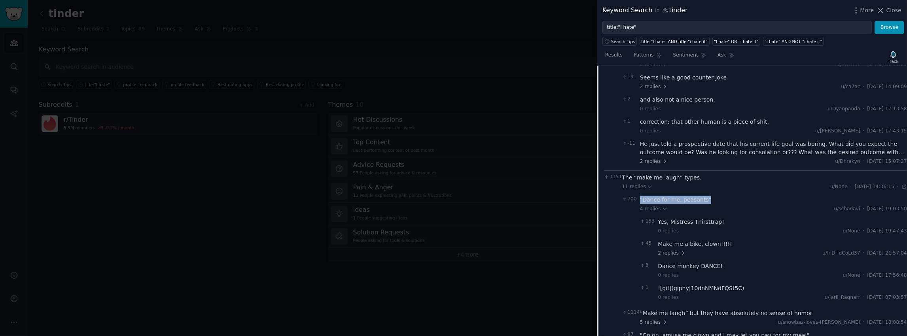
click at [636, 154] on div at bounding box center [636, 154] width 0 height 0
click at [768, 193] on div "700 "Dance for me, peasants" 4 replies u/schadavi · [DATE] 19:03:50 Tue 09/05/2…" at bounding box center [765, 250] width 285 height 114
click at [681, 196] on div ""Dance for me, peasants"" at bounding box center [773, 200] width 267 height 8
click at [663, 206] on icon at bounding box center [666, 209] width 6 height 6
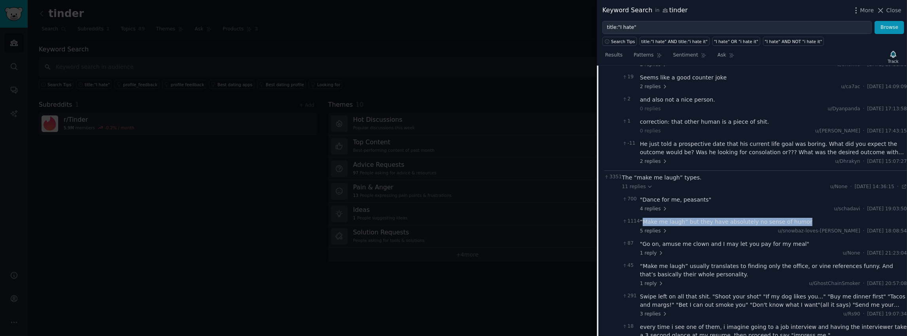
drag, startPoint x: 644, startPoint y: 192, endPoint x: 801, endPoint y: 194, distance: 157.5
click at [801, 218] on div "“Make me laugh” but they have absolutely no sense of humor" at bounding box center [773, 222] width 267 height 8
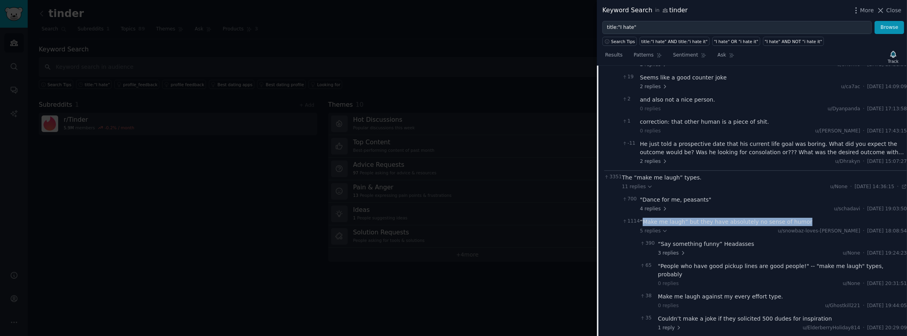
click at [796, 195] on div at bounding box center [796, 195] width 0 height 0
click at [664, 218] on div "“Make me laugh” but they have absolutely no sense of humor" at bounding box center [773, 222] width 267 height 8
click at [664, 231] on icon at bounding box center [665, 232] width 3 height 2
